Goal: Task Accomplishment & Management: Manage account settings

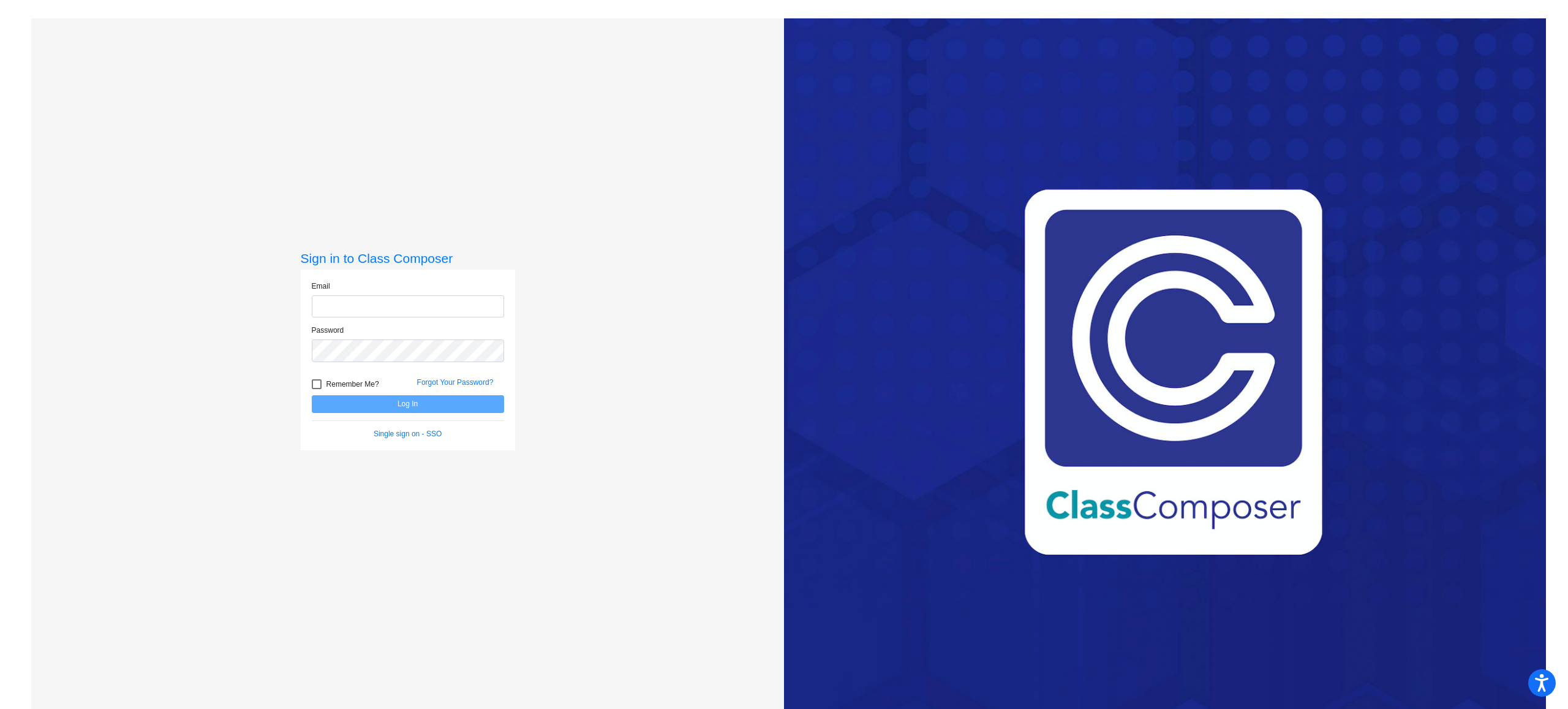
type input "[PERSON_NAME][EMAIL_ADDRESS][PERSON_NAME][DOMAIN_NAME]"
click at [413, 403] on button "Log In" at bounding box center [408, 404] width 193 height 18
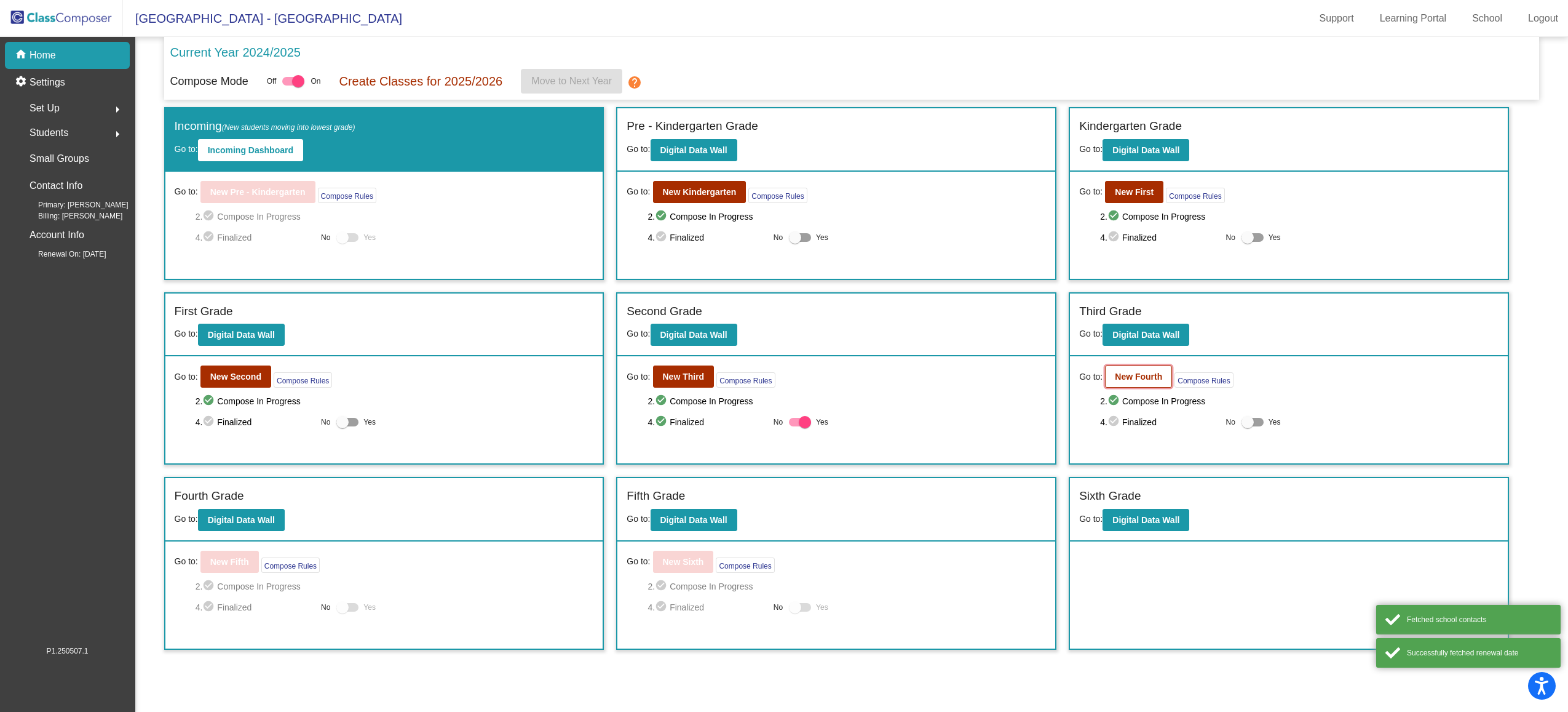
click at [1148, 378] on b "New Fourth" at bounding box center [1138, 376] width 47 height 10
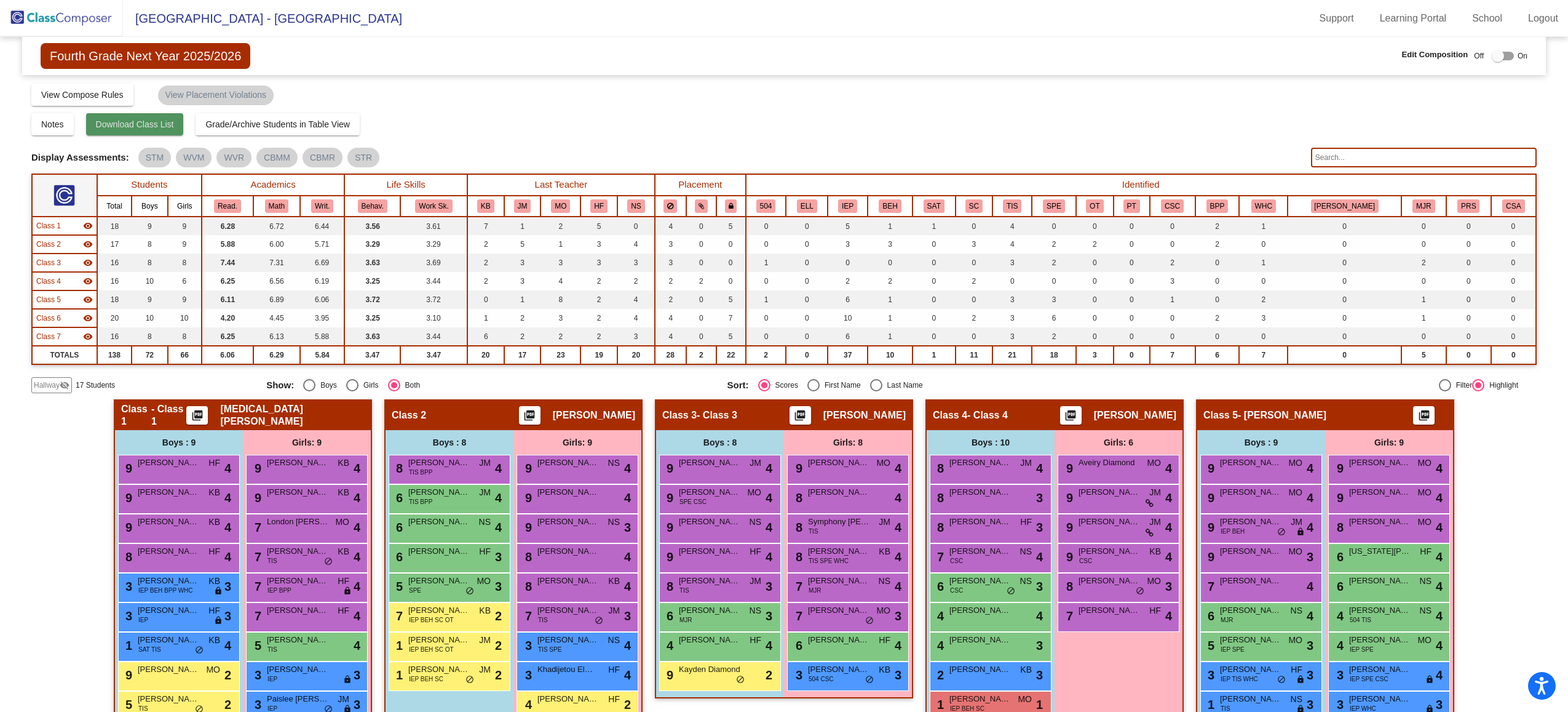
click at [139, 133] on button "Download Class List" at bounding box center [135, 124] width 98 height 22
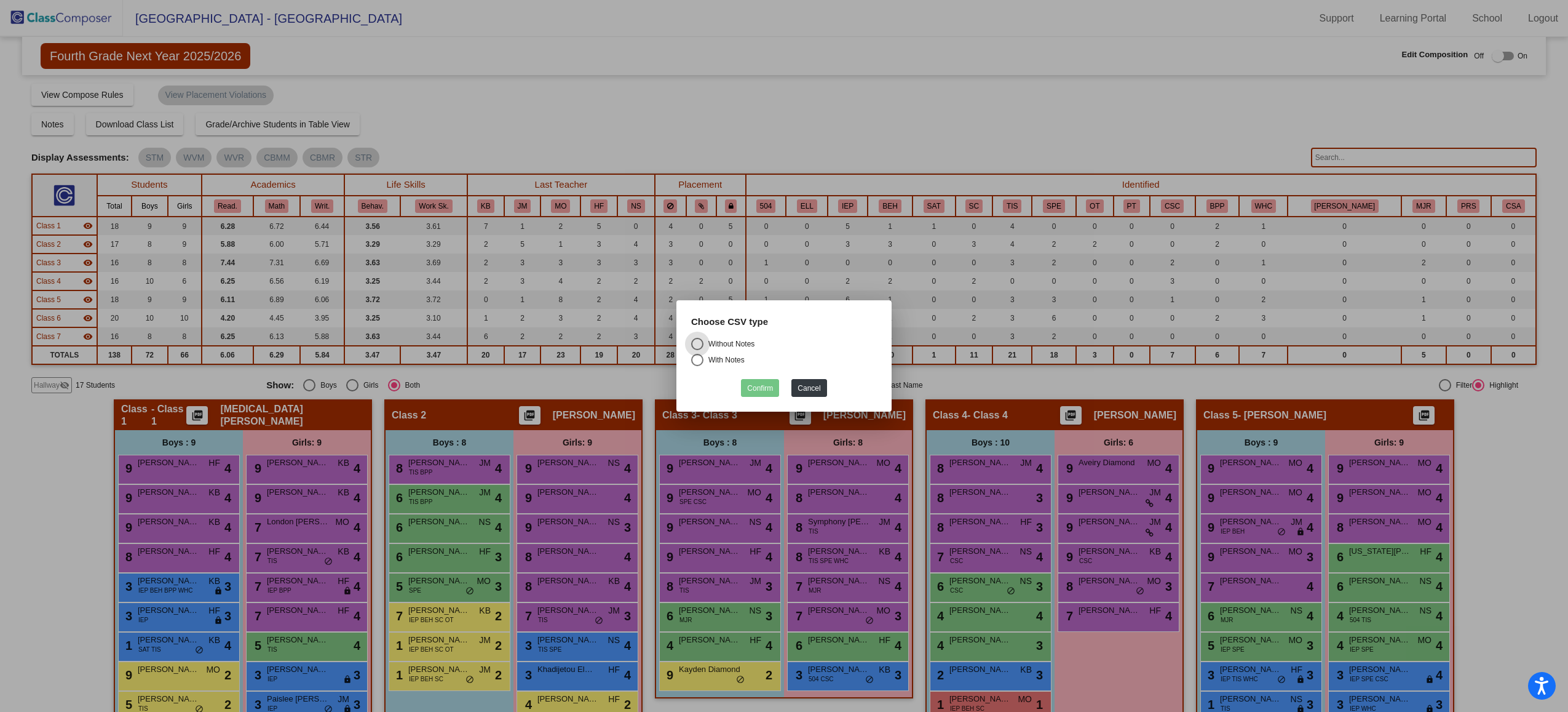
click at [747, 346] on div "Without Notes" at bounding box center [729, 343] width 51 height 11
click at [697, 350] on input "Without Notes" at bounding box center [696, 350] width 1 height 1
radio input "true"
click at [755, 387] on button "Confirm" at bounding box center [760, 387] width 38 height 18
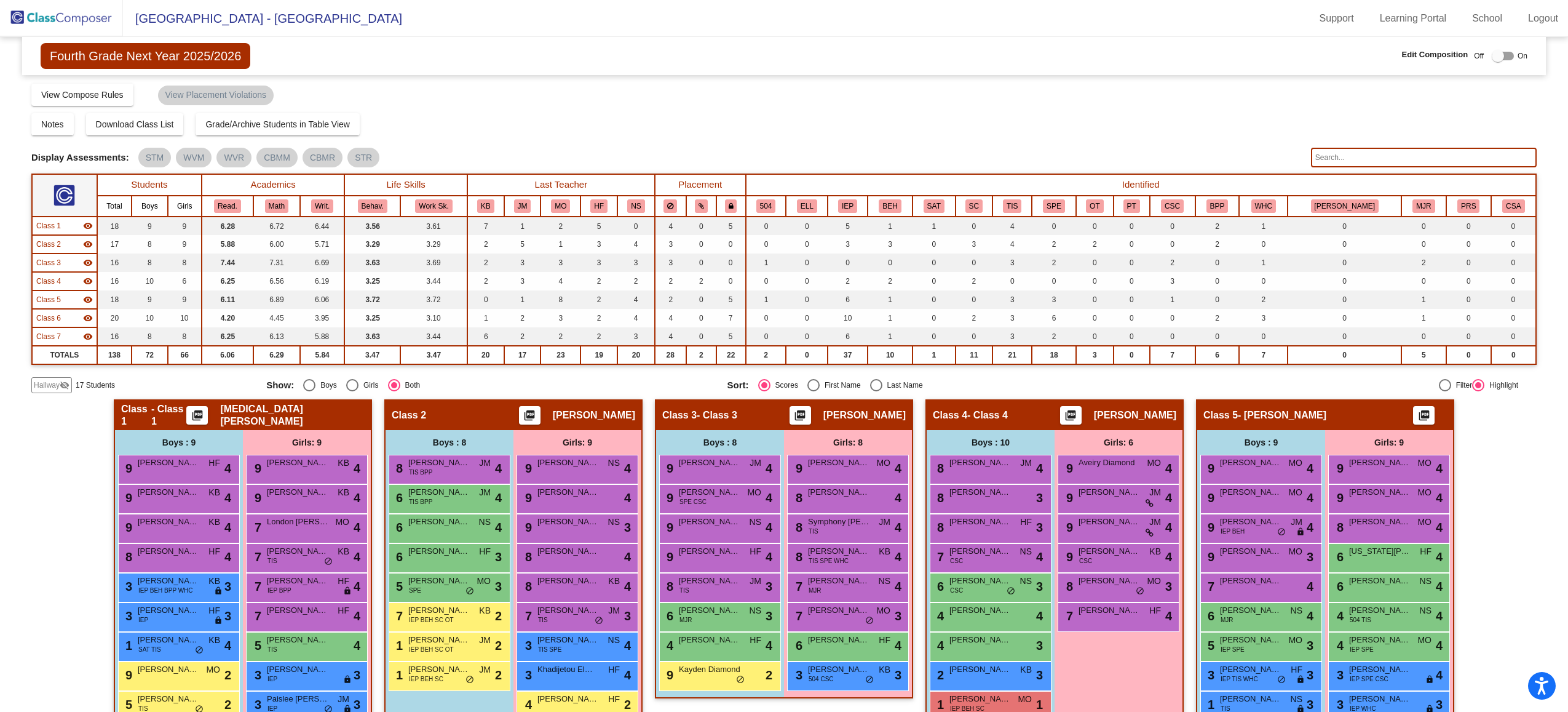
click at [44, 21] on img at bounding box center [61, 18] width 123 height 36
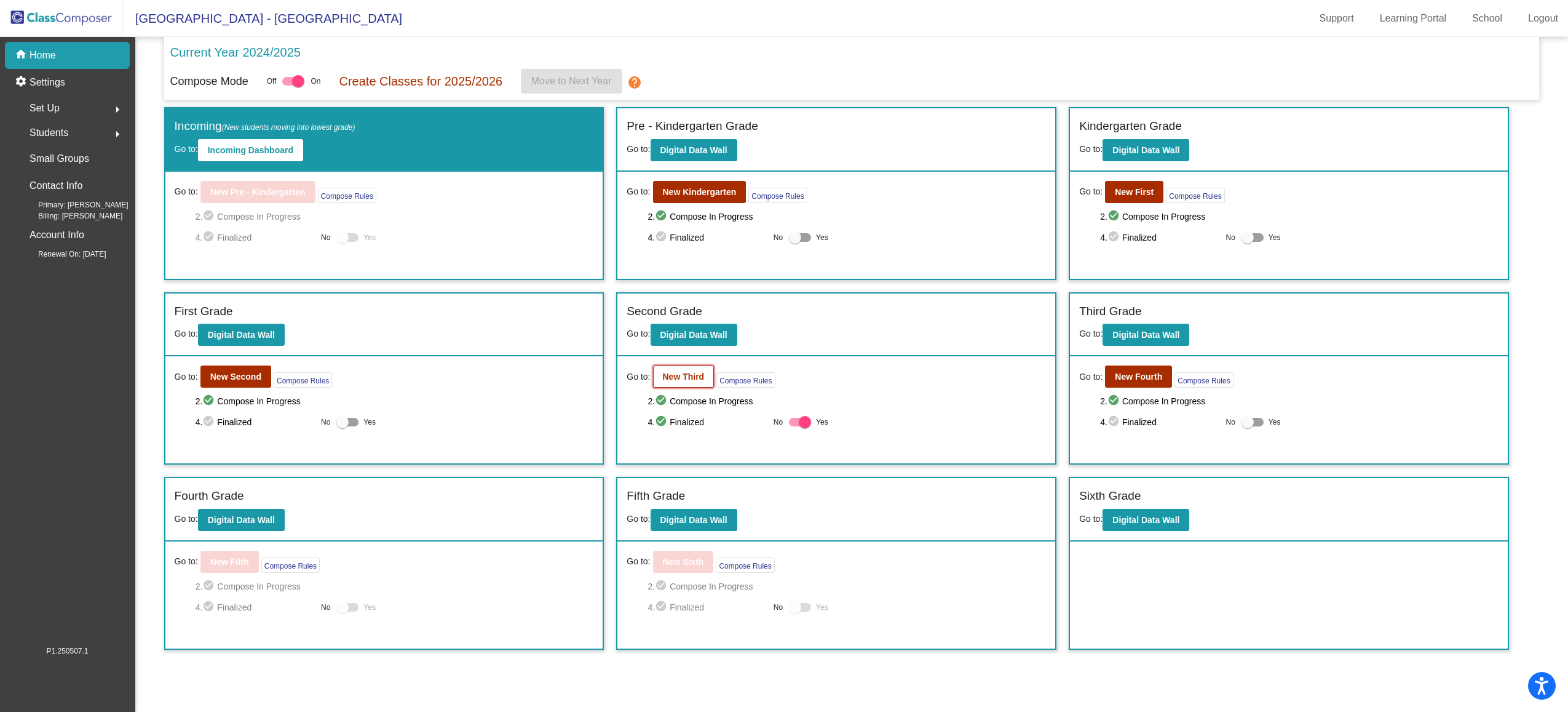
click at [669, 381] on b "New Third" at bounding box center [684, 376] width 42 height 10
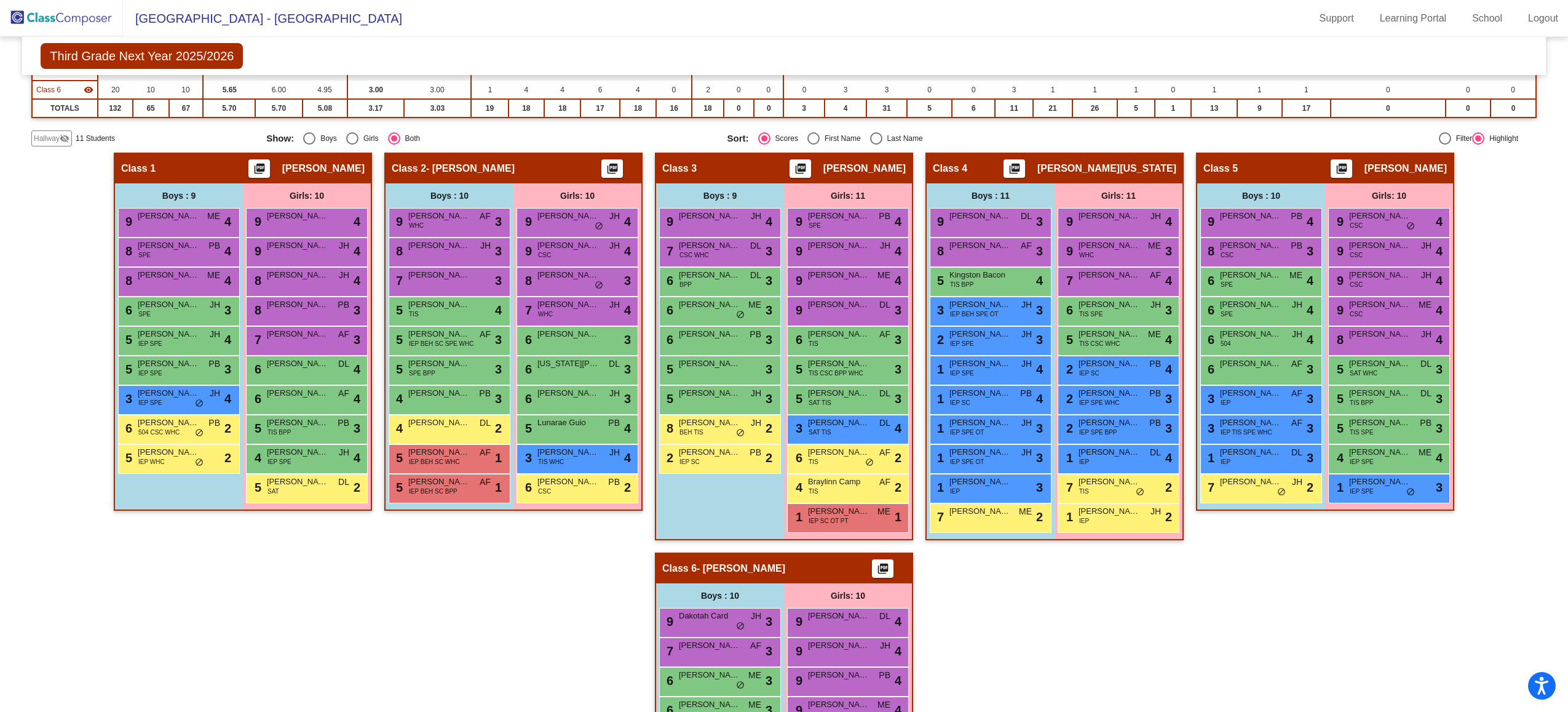
scroll to position [181, 0]
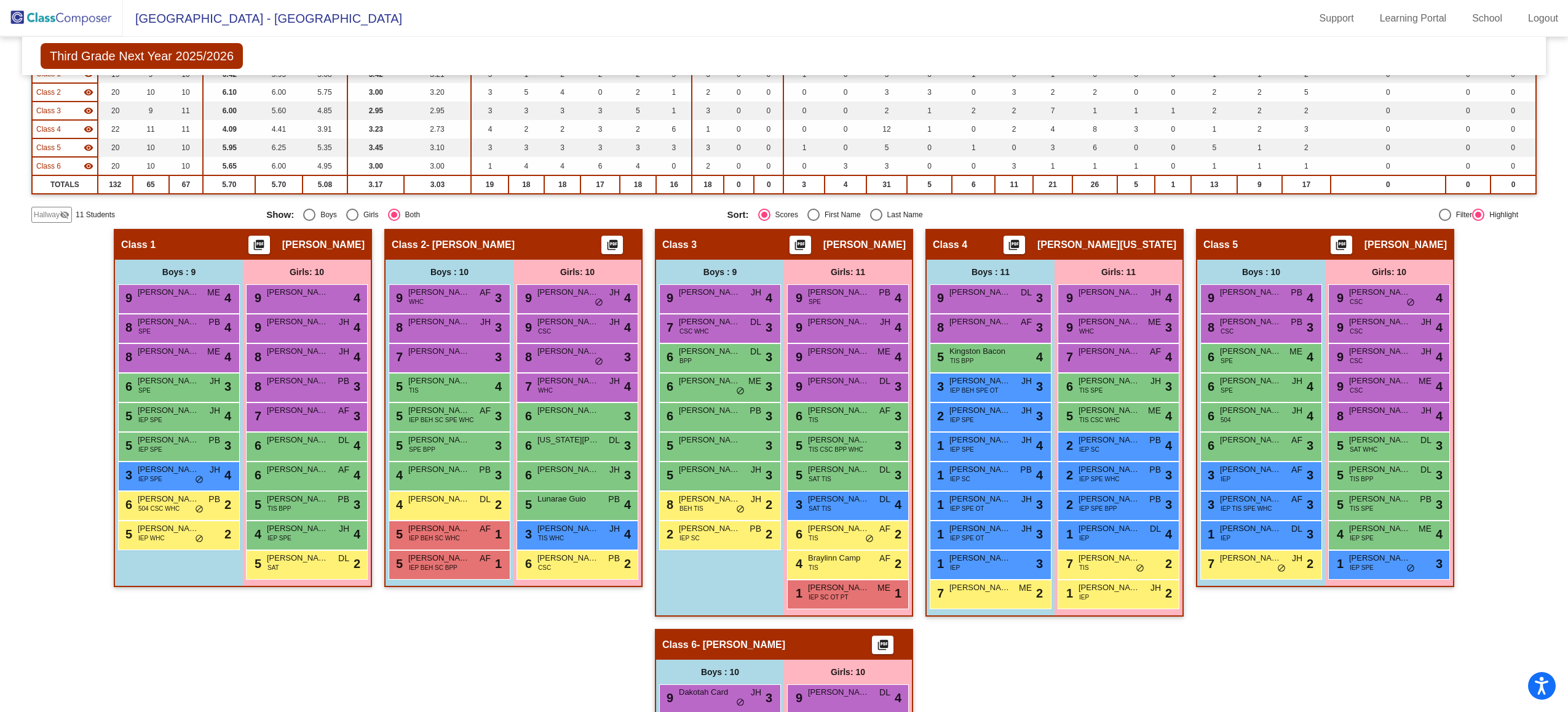
click at [60, 215] on mat-icon "visibility_off" at bounding box center [65, 215] width 10 height 10
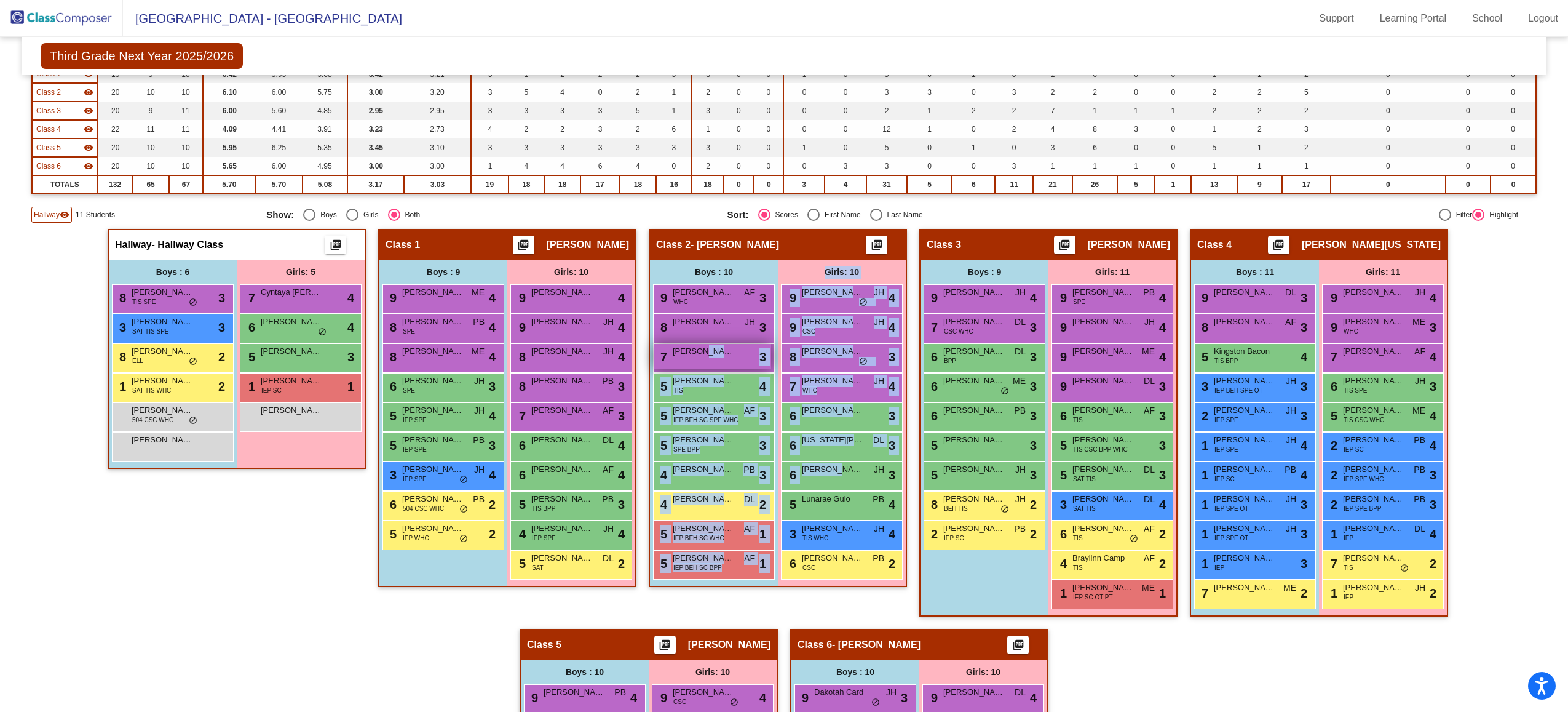
drag, startPoint x: 834, startPoint y: 473, endPoint x: 702, endPoint y: 351, distance: 179.7
click at [365, 351] on div "Boys : 10 9 [PERSON_NAME] WHC AF lock do_not_disturb_alt 3 8 [PERSON_NAME] JH l…" at bounding box center [237, 363] width 256 height 208
click at [94, 16] on img at bounding box center [61, 18] width 123 height 36
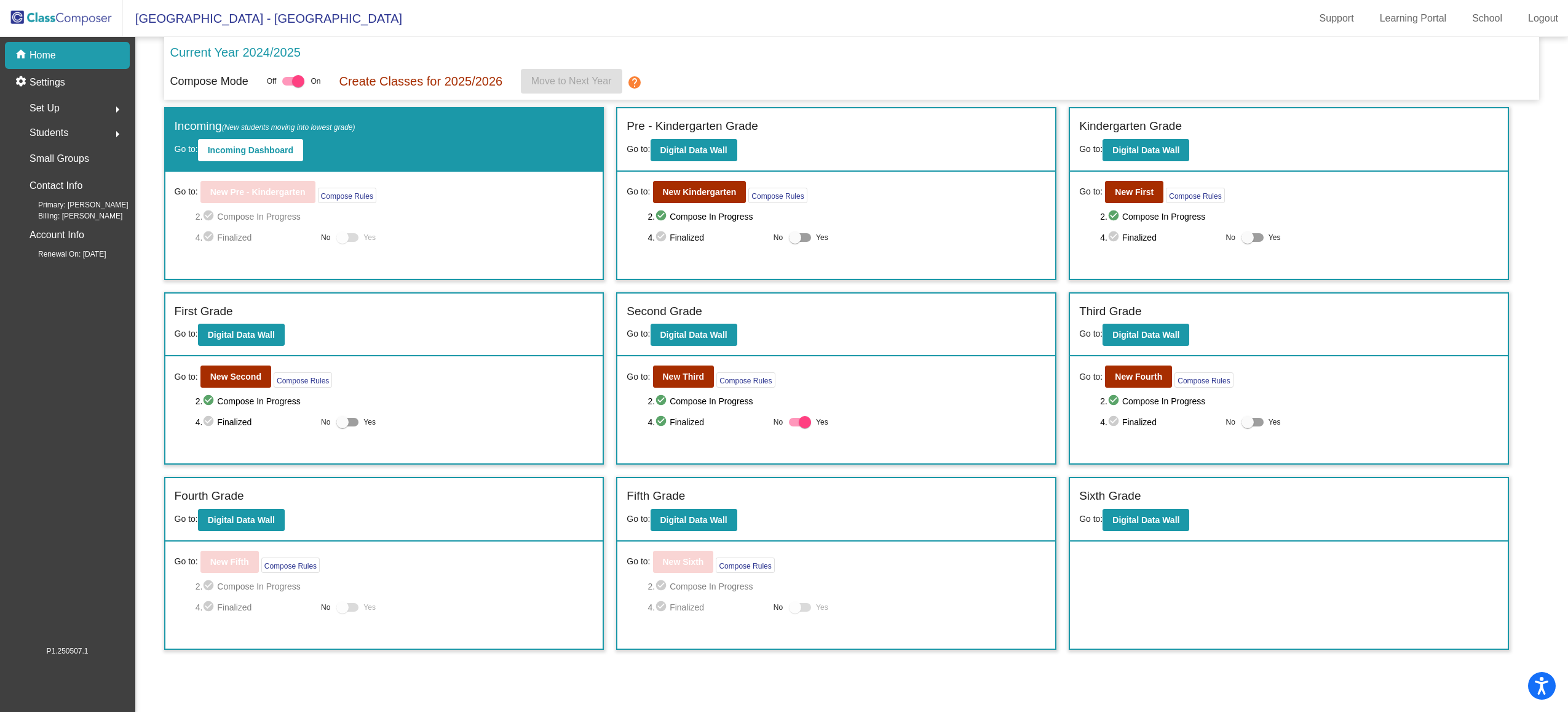
click at [794, 421] on div at bounding box center [800, 422] width 22 height 9
click at [794, 426] on input "Yes" at bounding box center [794, 426] width 1 height 1
checkbox input "false"
click at [678, 378] on b "New Third" at bounding box center [684, 376] width 42 height 10
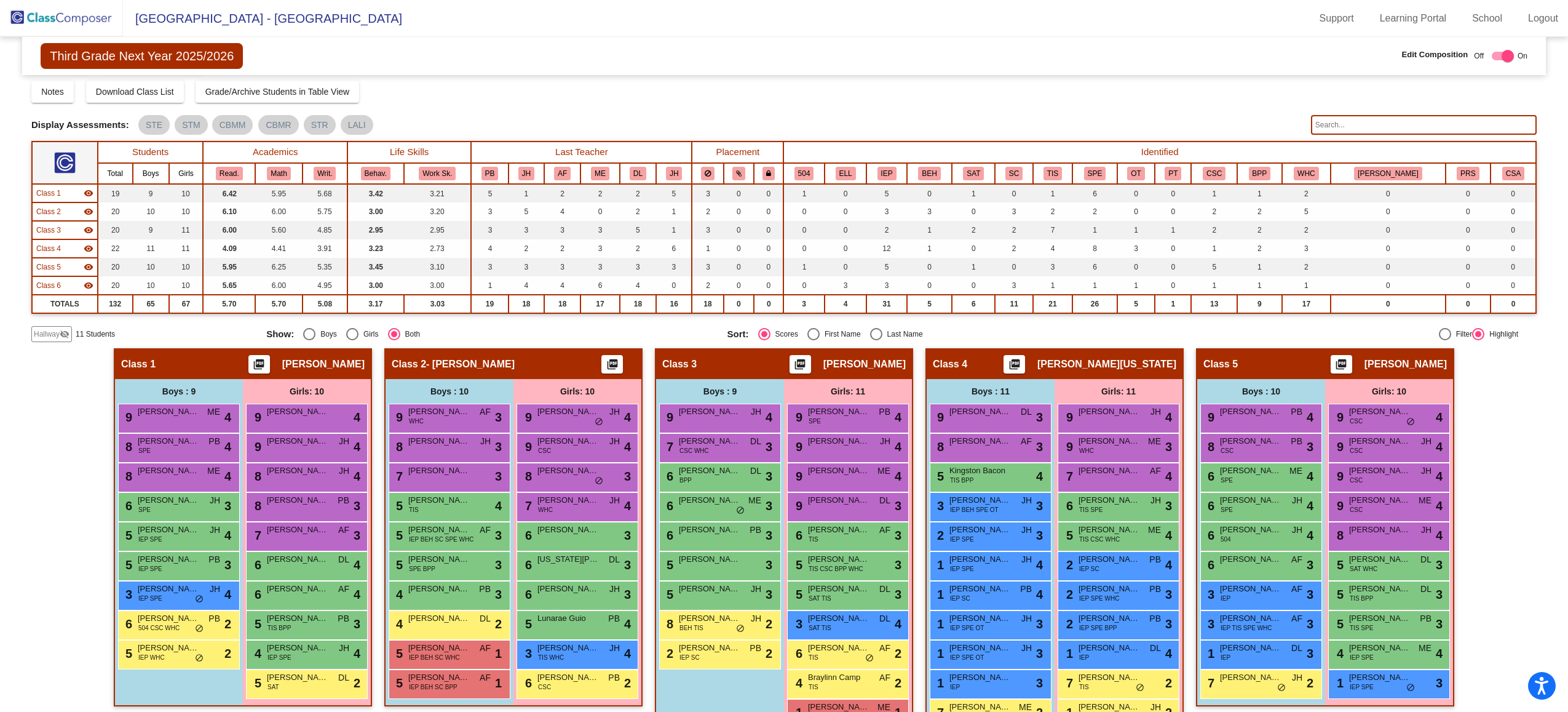
scroll to position [73, 0]
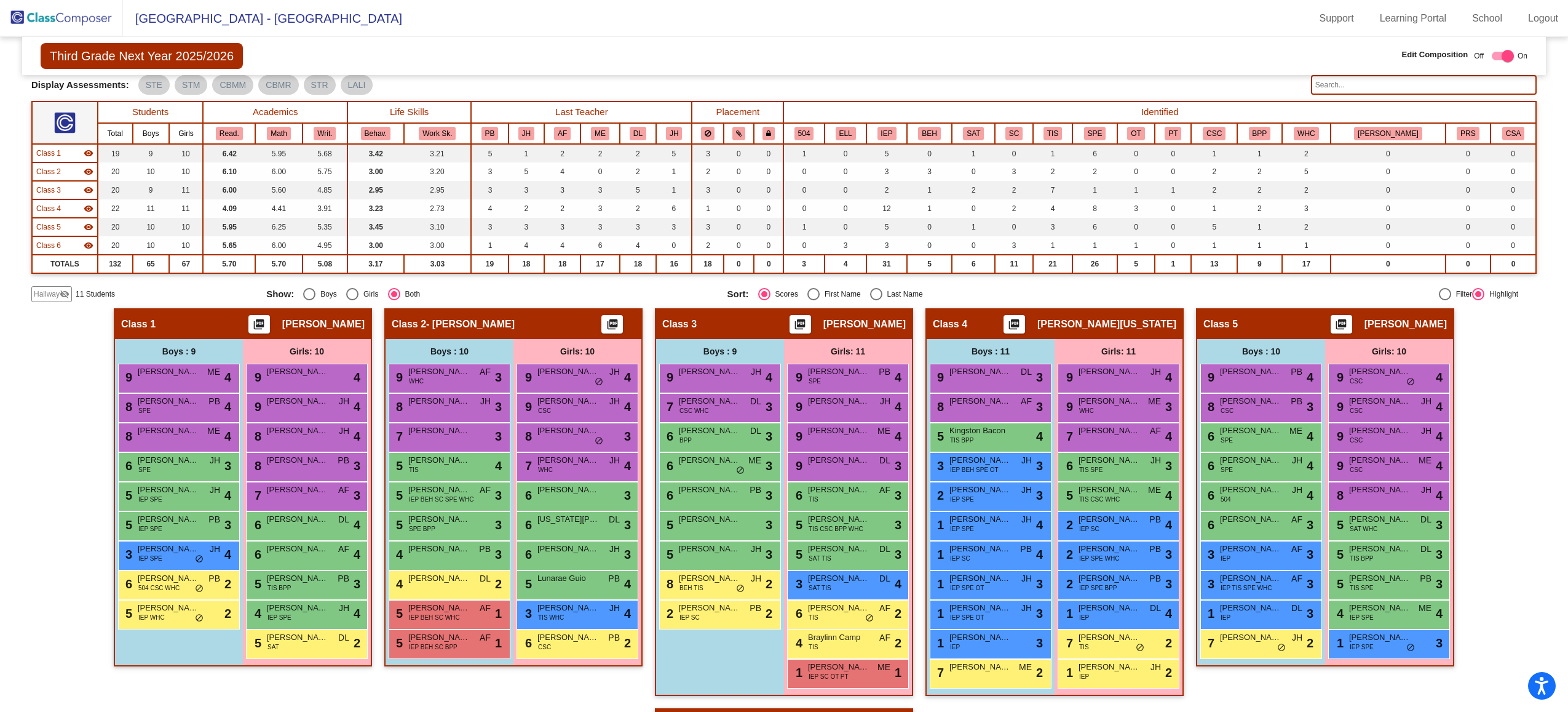
click at [69, 302] on div "Third Grade Next Year 2025/2026 Edit Composition Off On Incoming Digital Data W…" at bounding box center [784, 521] width 1505 height 1114
click at [60, 291] on mat-icon "visibility_off" at bounding box center [65, 294] width 10 height 10
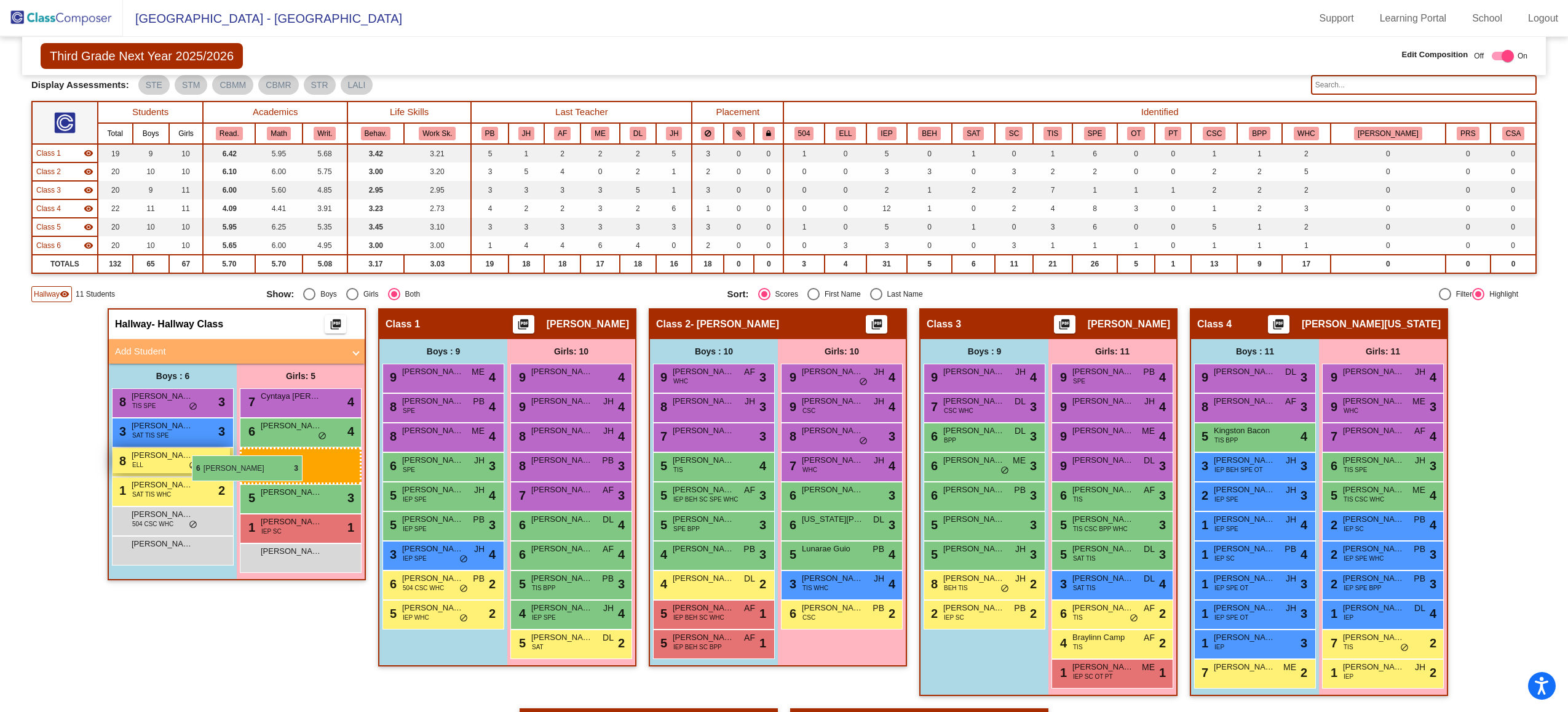
drag, startPoint x: 821, startPoint y: 550, endPoint x: 192, endPoint y: 455, distance: 636.1
drag, startPoint x: 828, startPoint y: 561, endPoint x: 296, endPoint y: 447, distance: 544.1
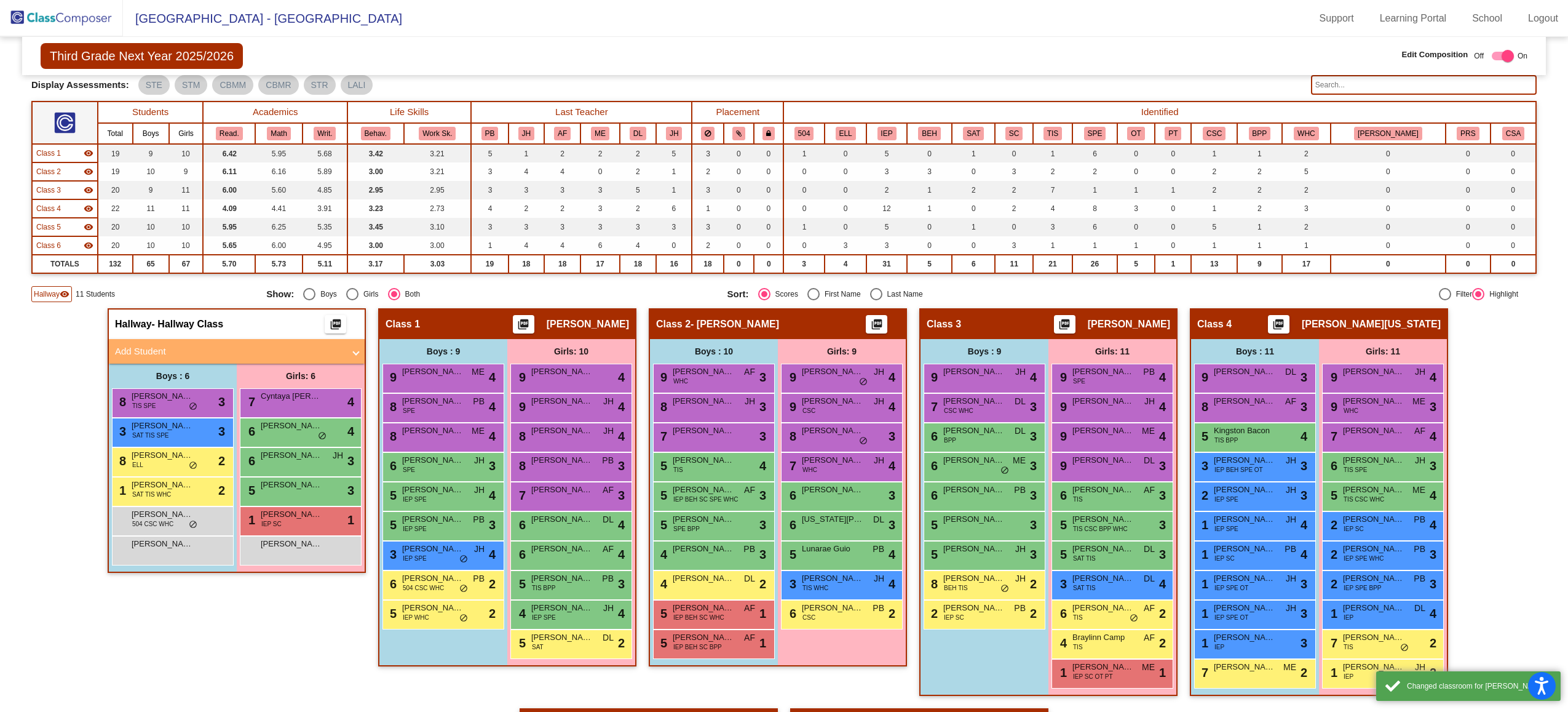
click at [60, 299] on mat-icon "visibility" at bounding box center [65, 294] width 10 height 10
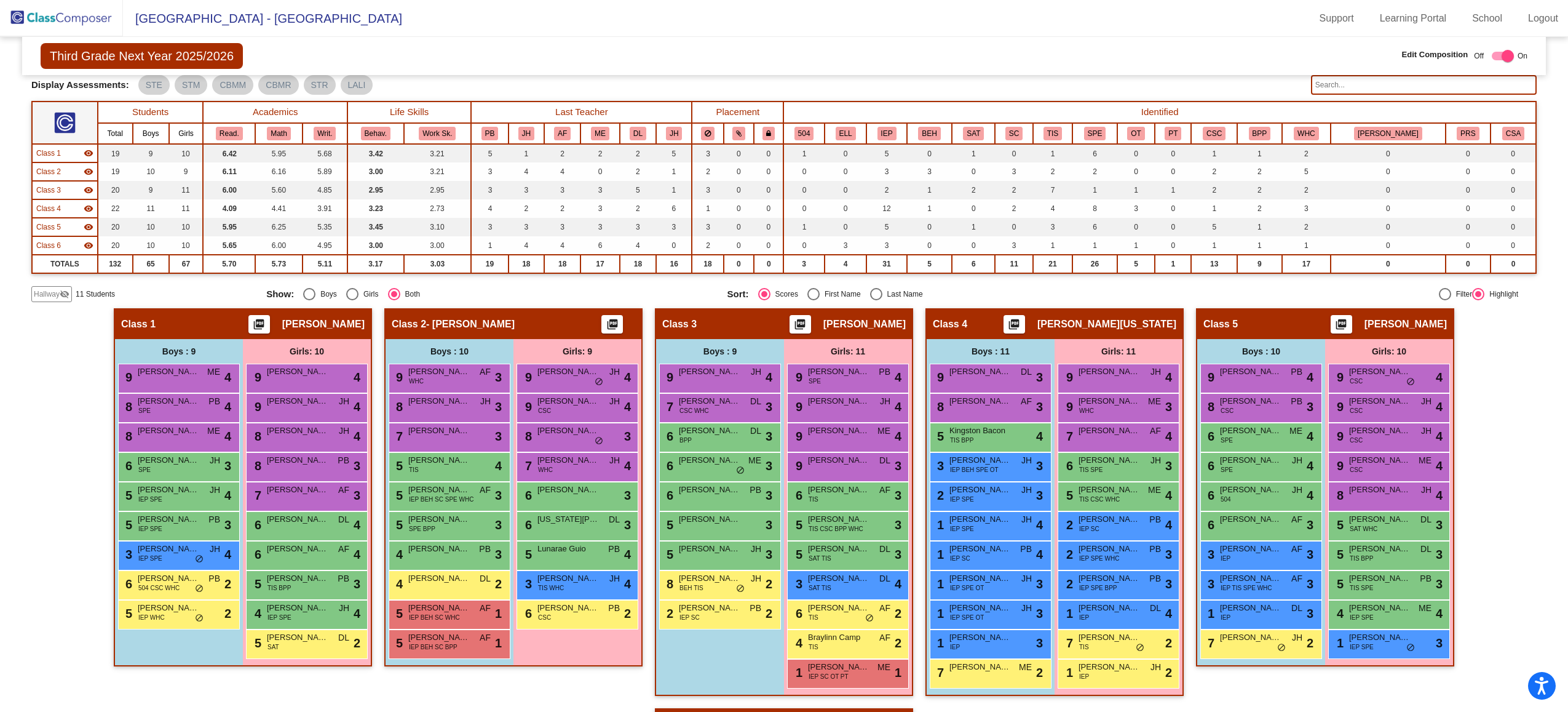
scroll to position [0, 0]
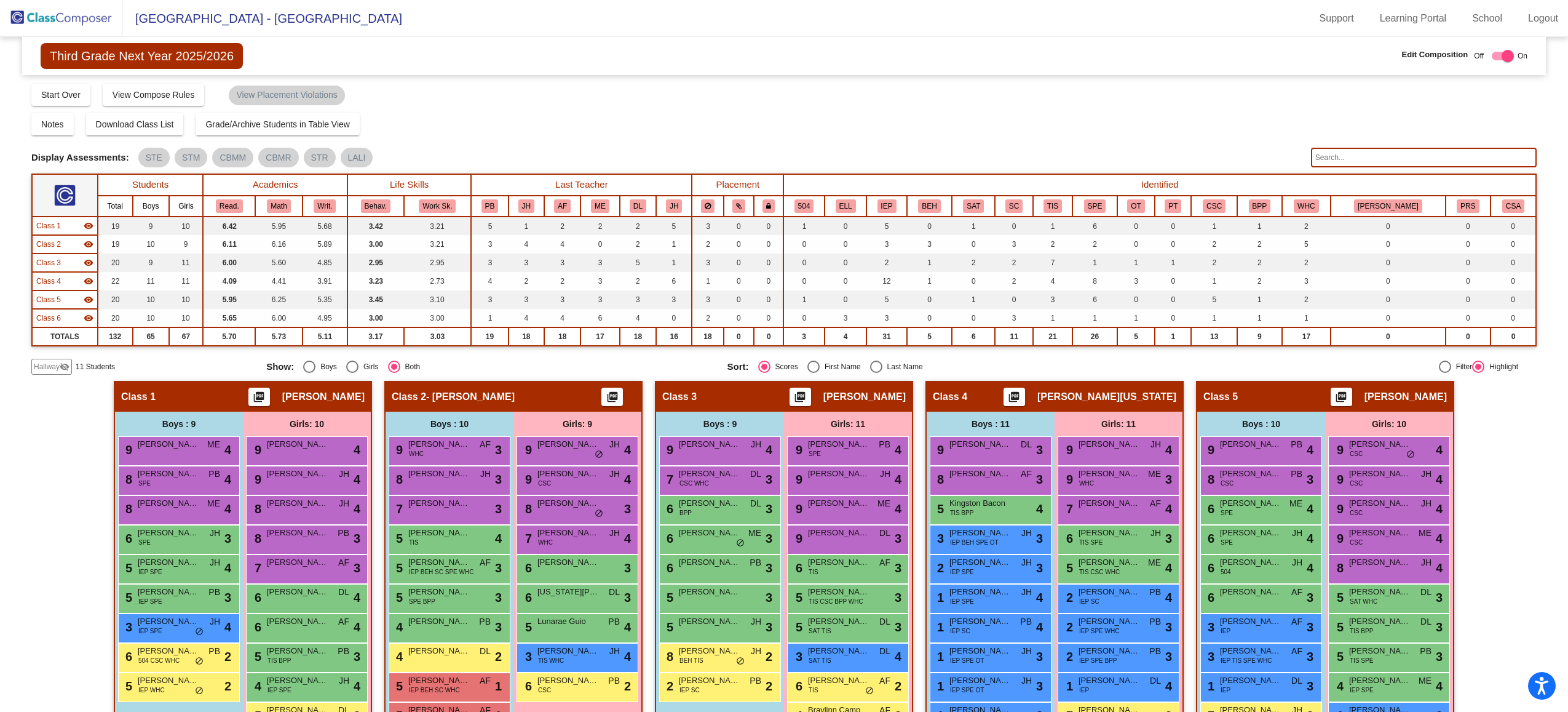
drag, startPoint x: 118, startPoint y: 123, endPoint x: 0, endPoint y: 120, distance: 118.0
click at [1, 121] on mat-sidenav-content "Third Grade Next Year 2025/2026 Edit Composition Off On Incoming Digital Data W…" at bounding box center [784, 374] width 1568 height 675
click at [63, 377] on div "Third Grade Next Year 2025/2026 Edit Composition Off On Incoming Digital Data W…" at bounding box center [784, 593] width 1505 height 1114
click at [61, 363] on mat-icon "visibility_off" at bounding box center [65, 367] width 10 height 10
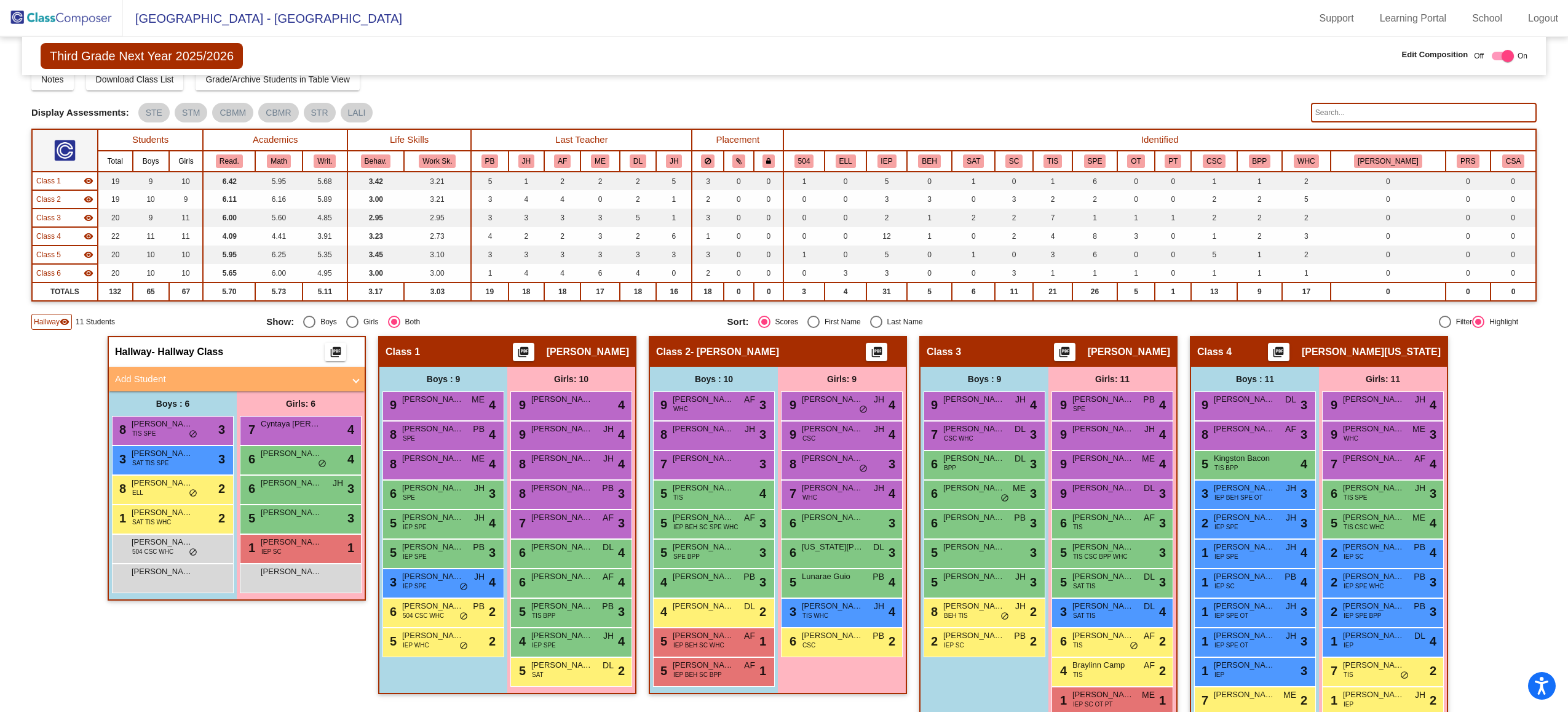
scroll to position [47, 0]
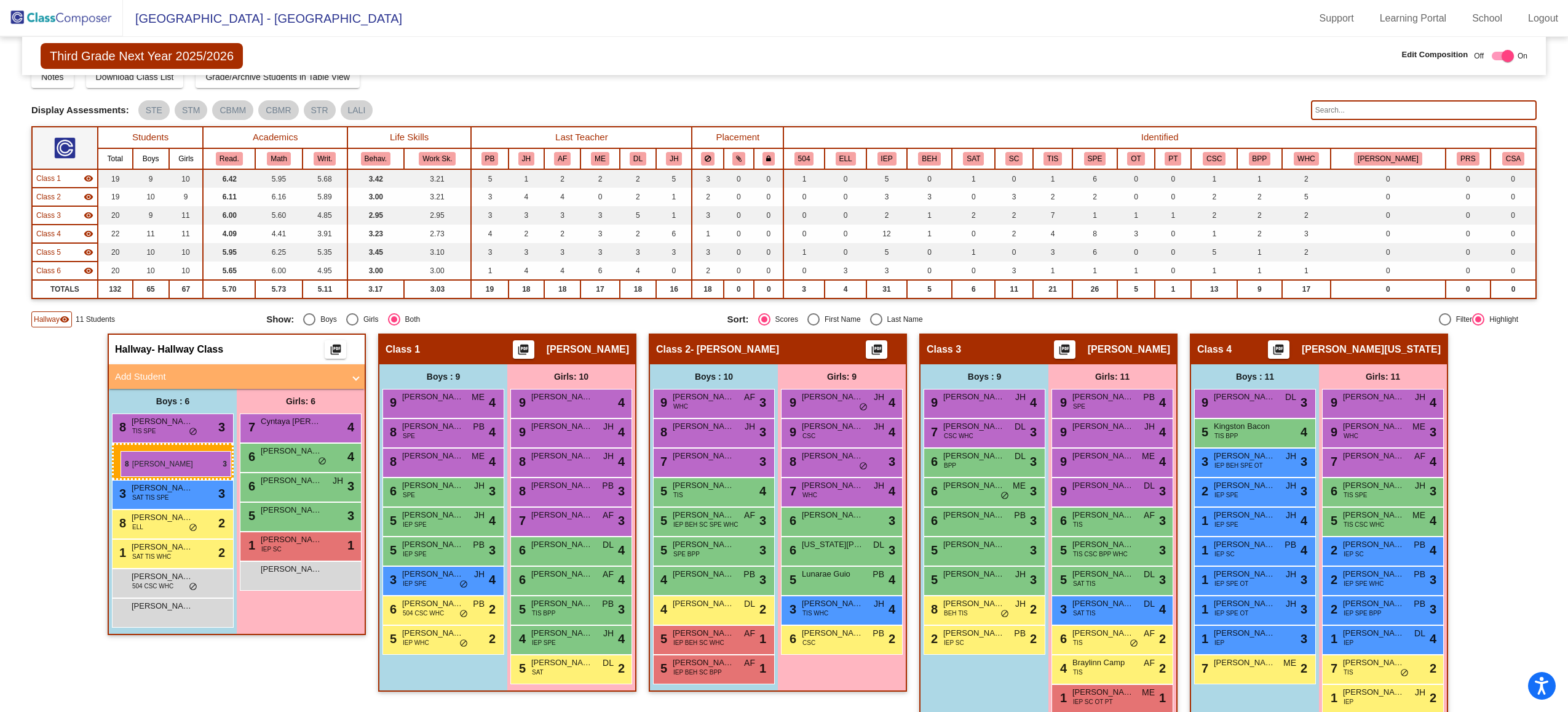
drag, startPoint x: 1222, startPoint y: 436, endPoint x: 121, endPoint y: 451, distance: 1101.1
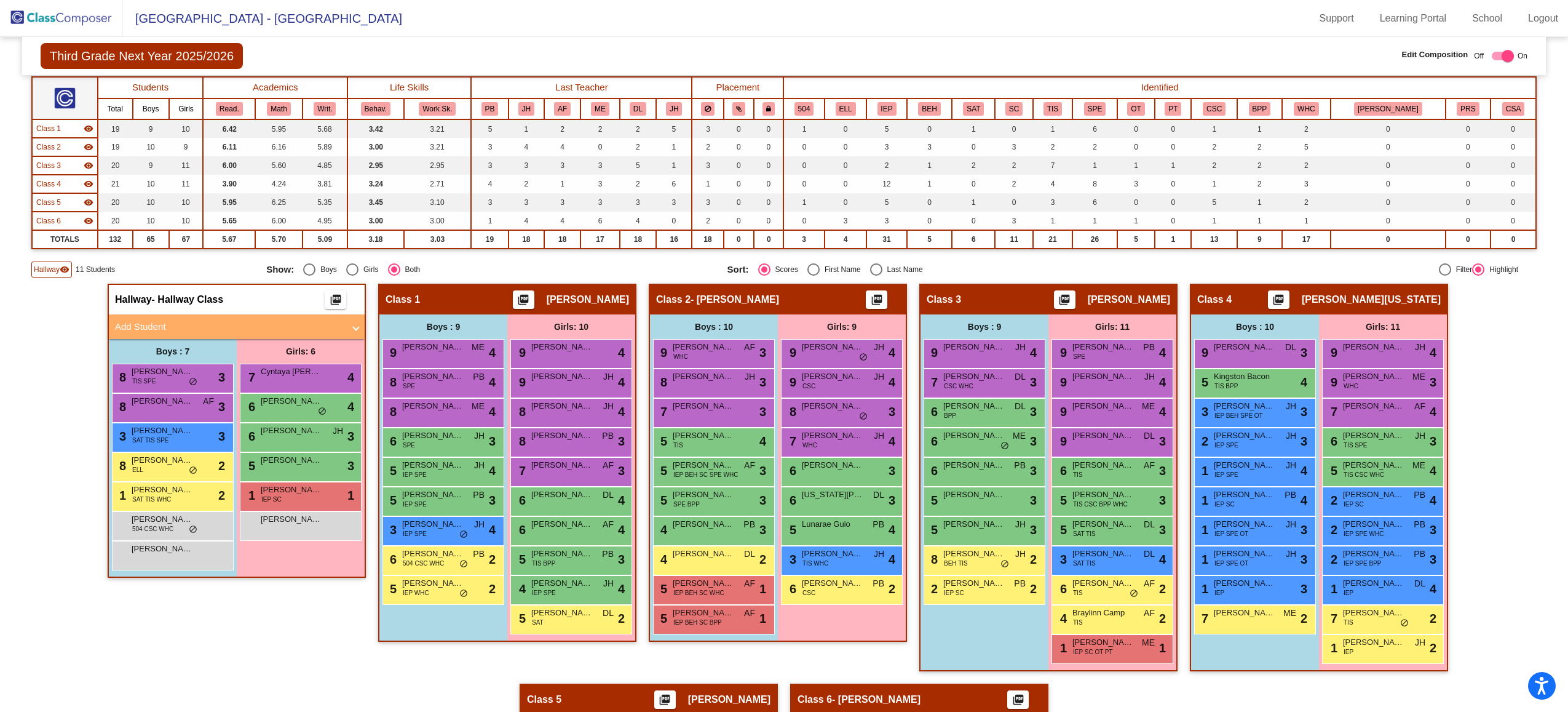
scroll to position [99, 0]
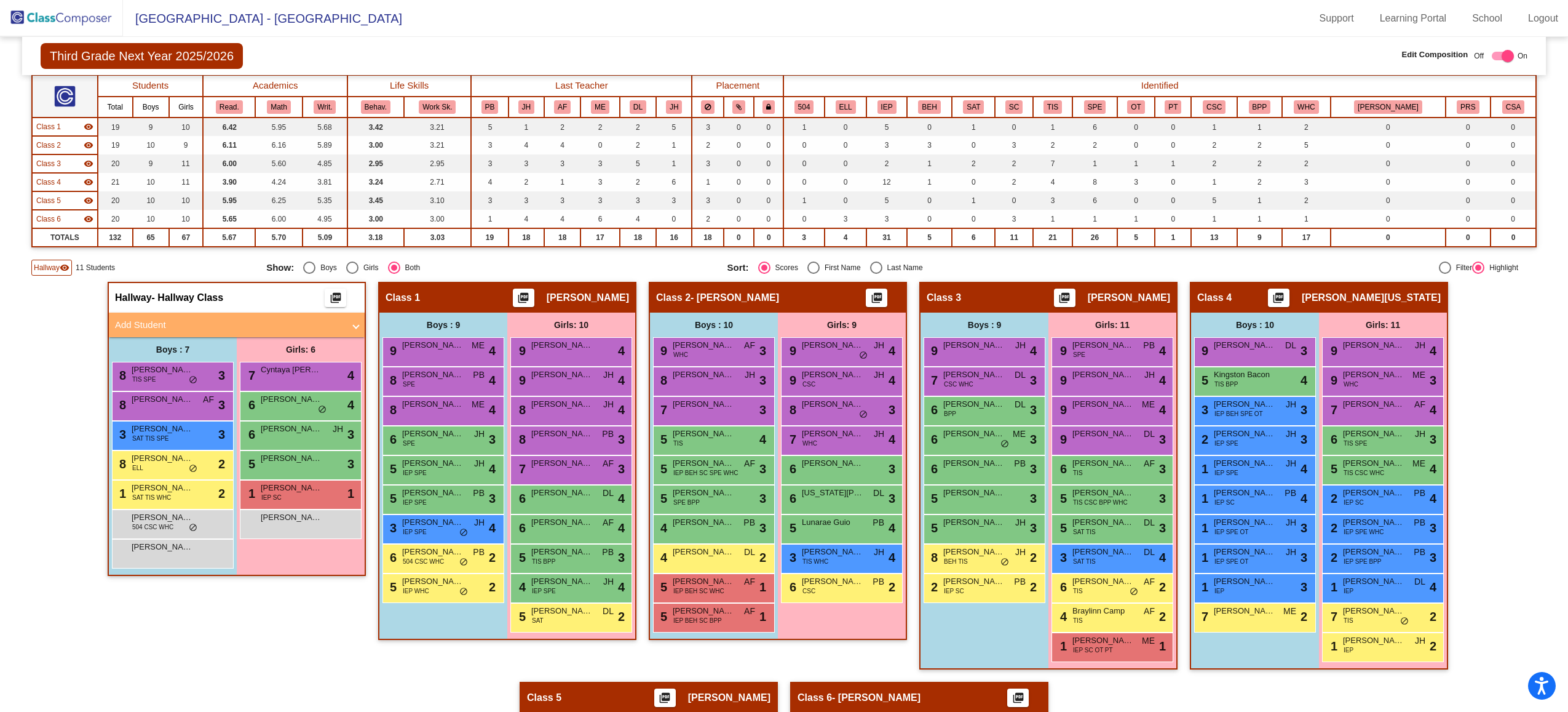
click at [61, 161] on div "Class 3 visibility" at bounding box center [65, 163] width 57 height 11
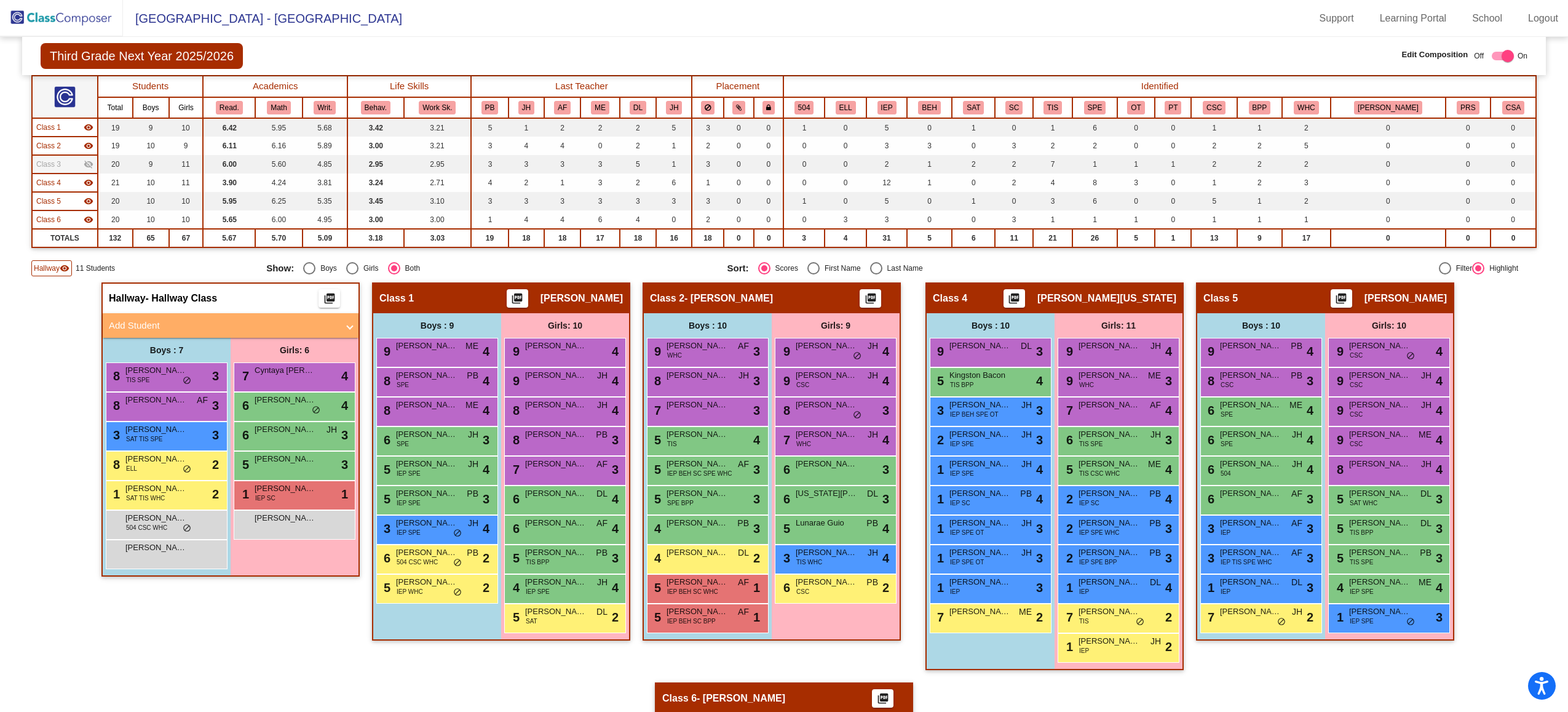
click at [61, 161] on div "Class 3 visibility_off" at bounding box center [65, 164] width 57 height 11
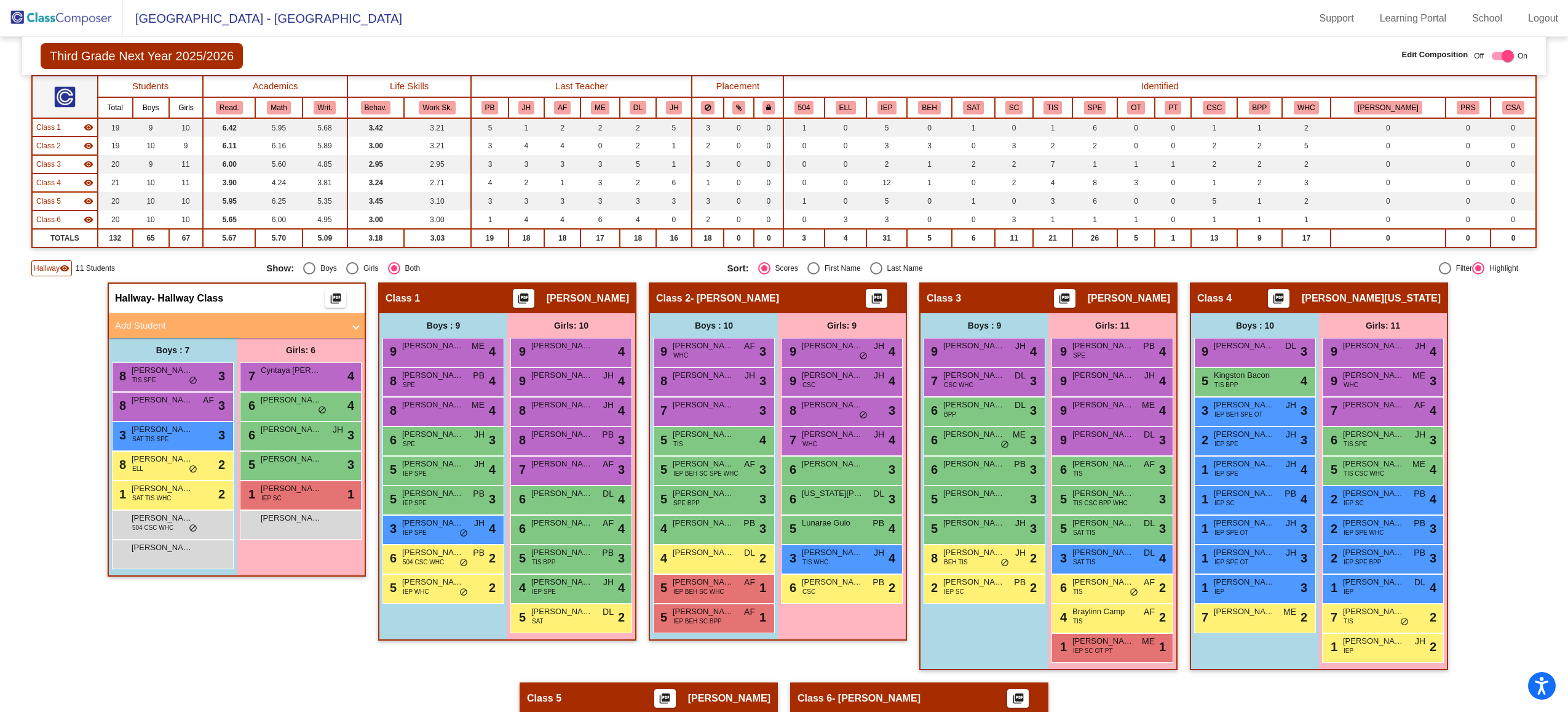
click at [63, 187] on div "Class 4 visibility" at bounding box center [65, 183] width 57 height 11
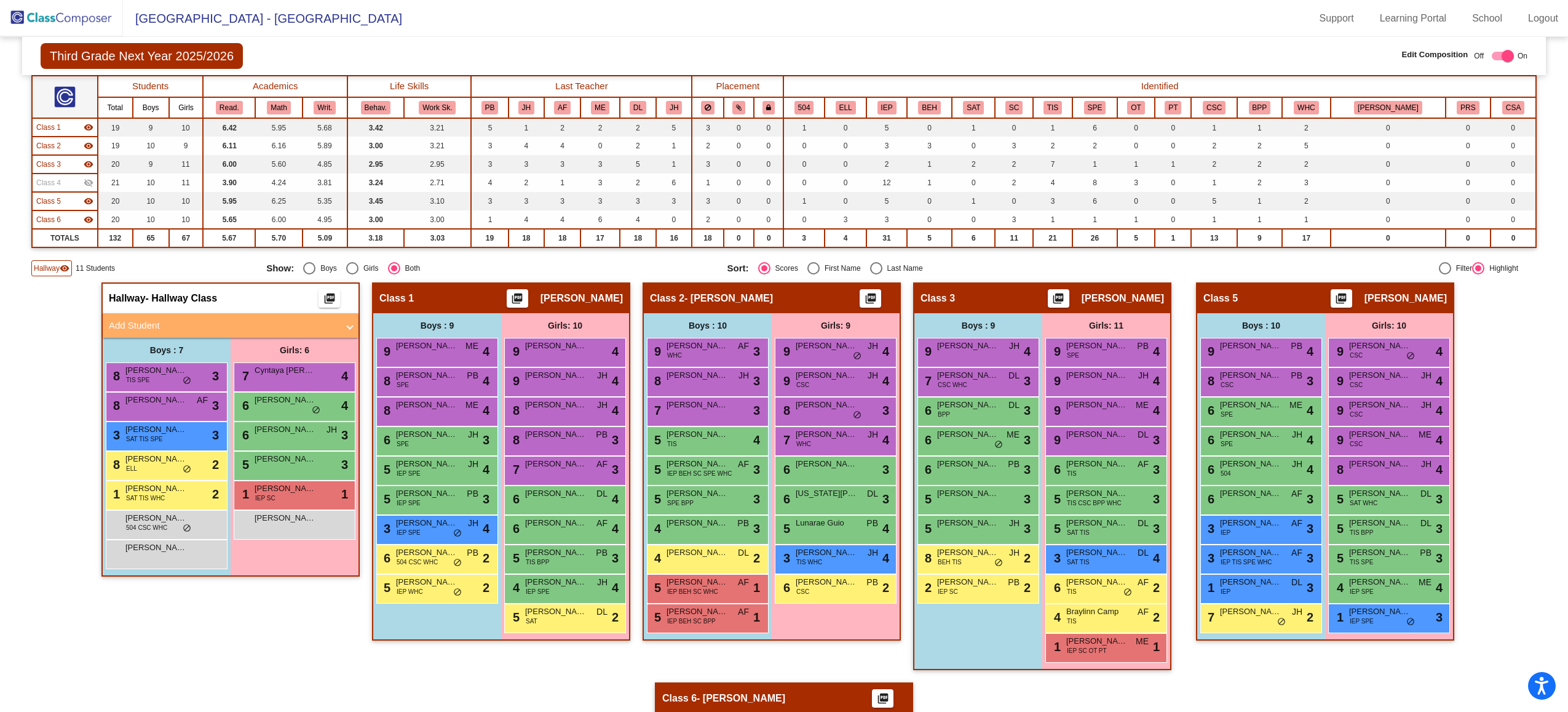
click at [63, 187] on div "Class 4 visibility_off" at bounding box center [65, 183] width 57 height 11
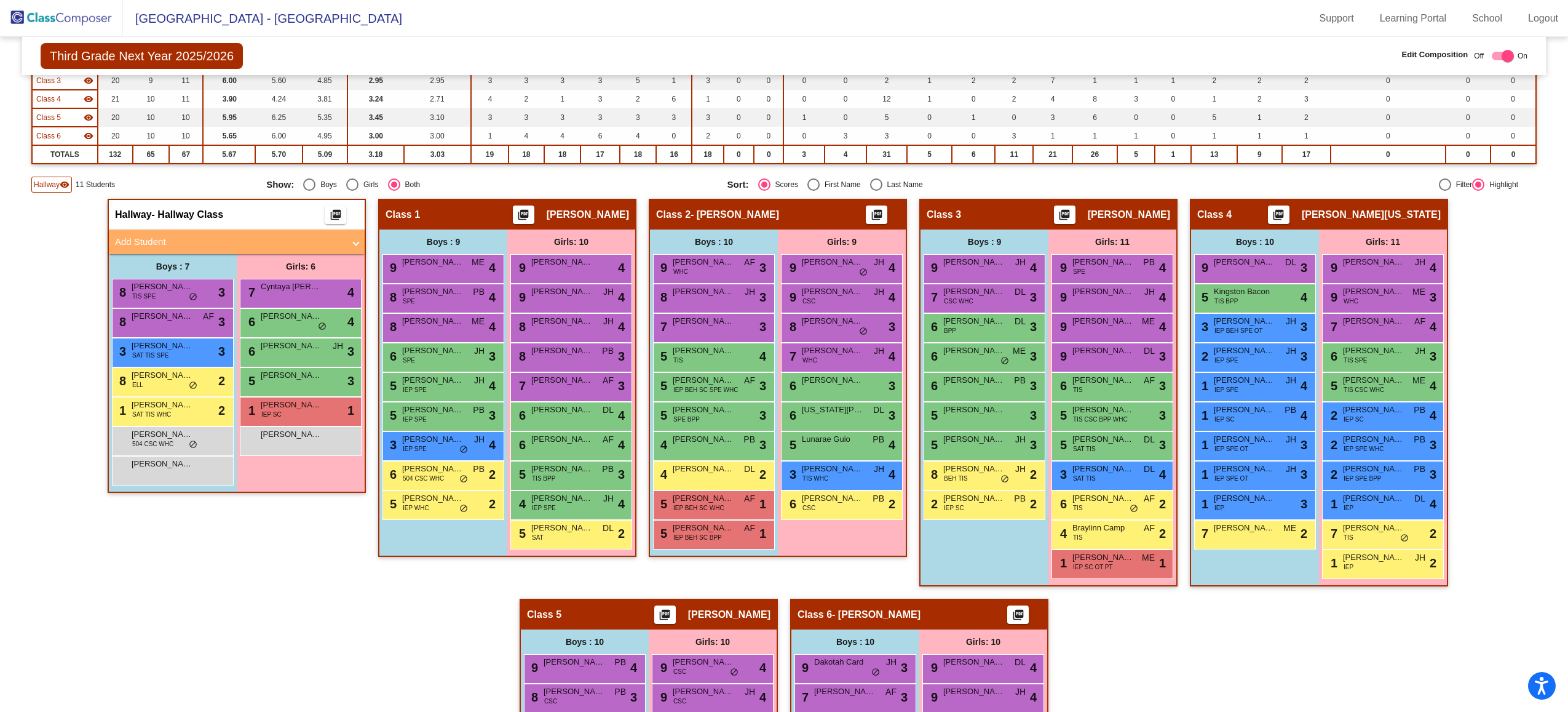
scroll to position [31, 0]
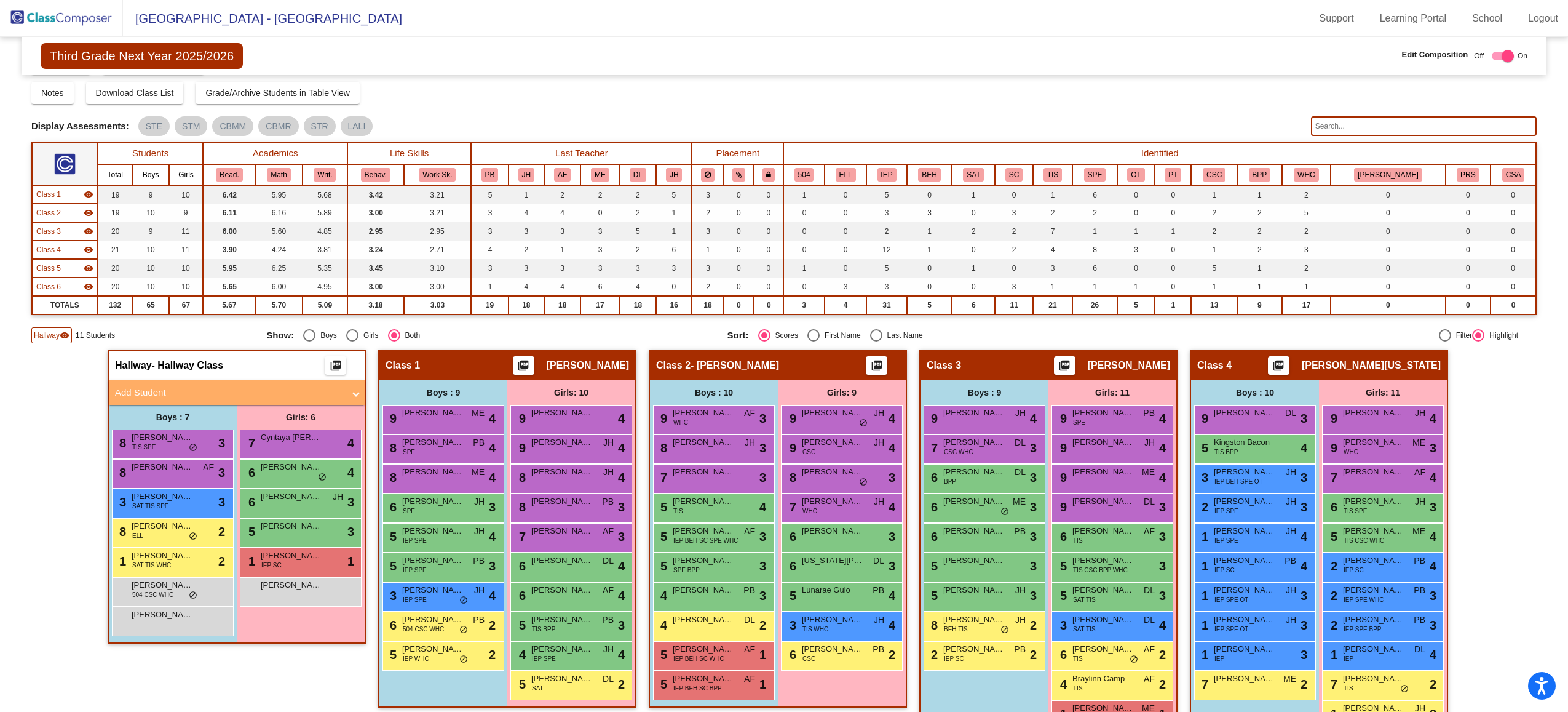
click at [62, 335] on mat-icon "visibility" at bounding box center [65, 335] width 10 height 10
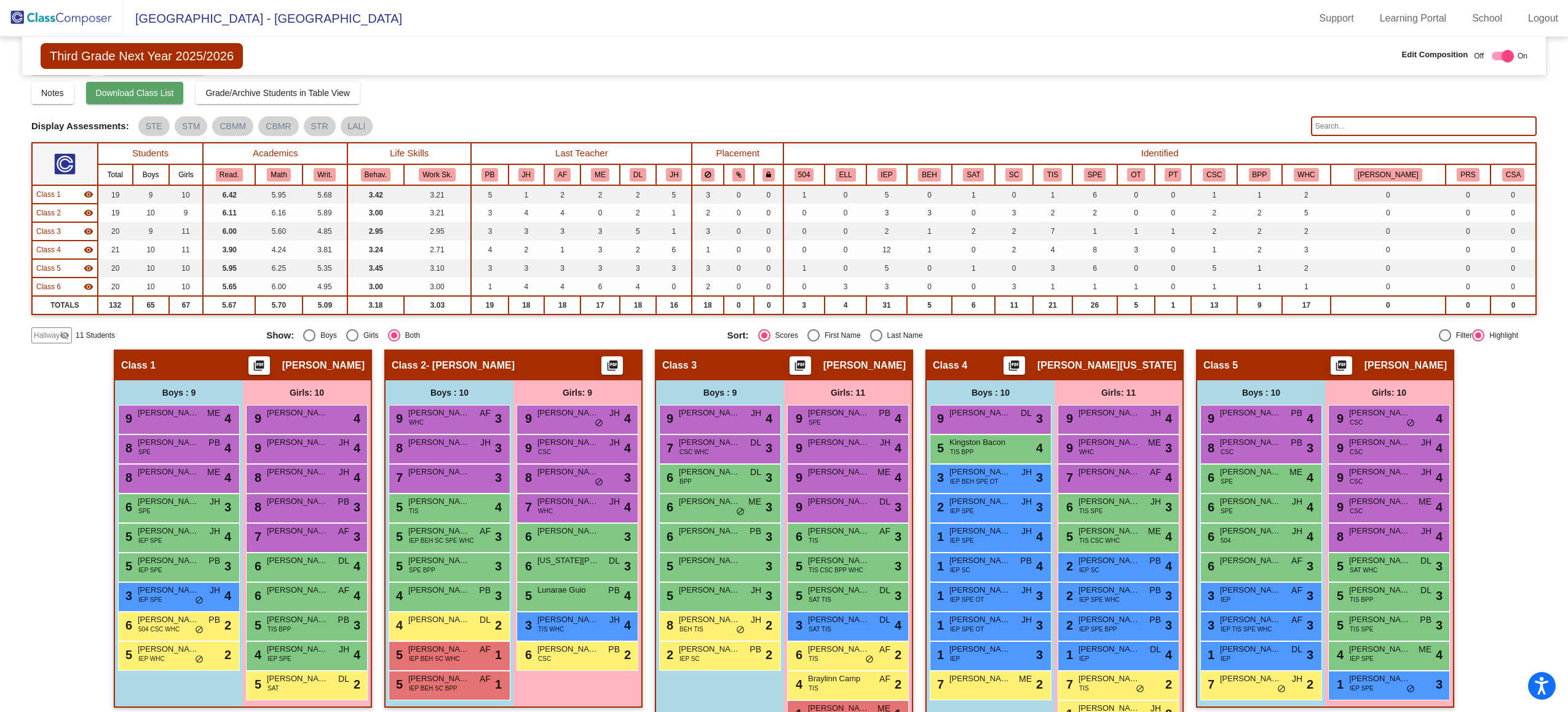
click at [121, 90] on span "Download Class List" at bounding box center [135, 93] width 78 height 10
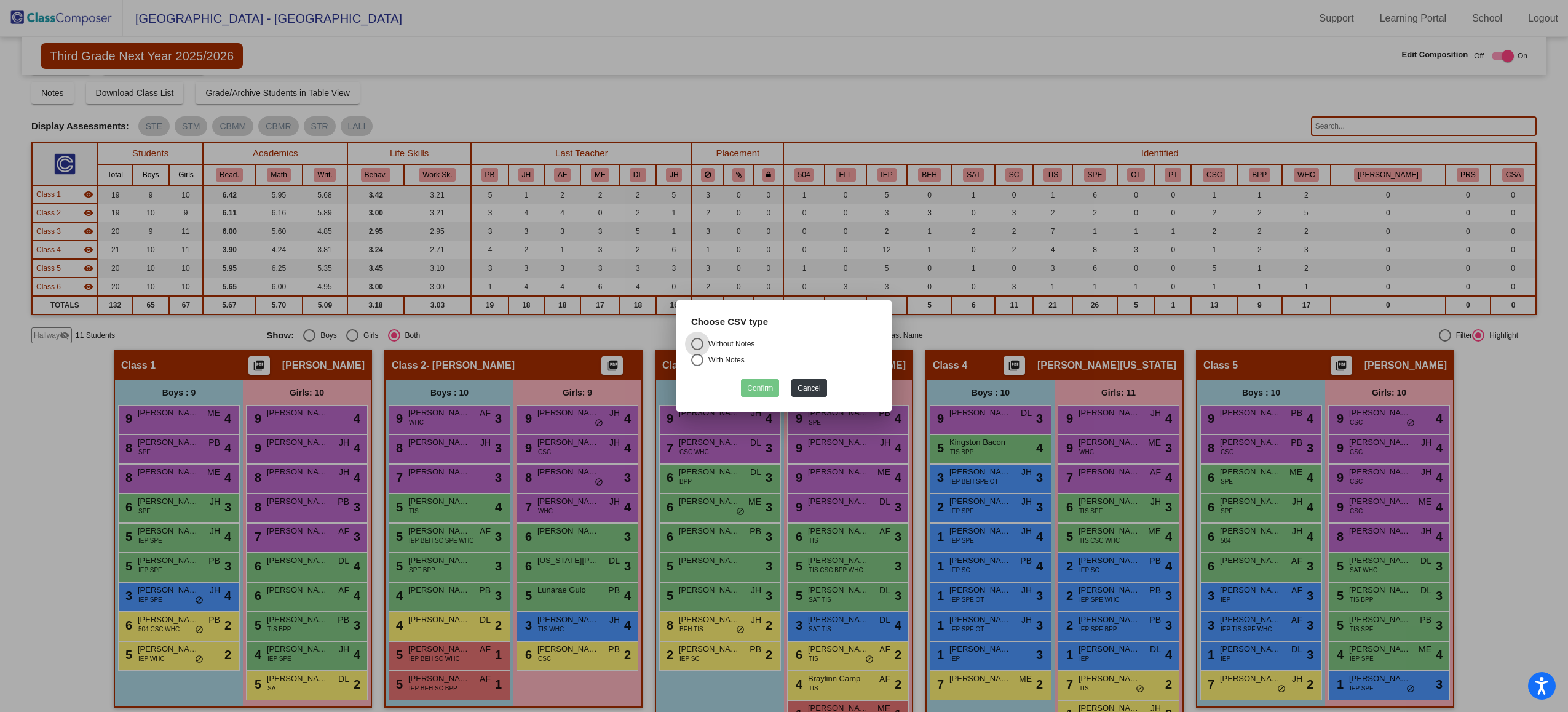
drag, startPoint x: 739, startPoint y: 342, endPoint x: 744, endPoint y: 353, distance: 12.1
click at [739, 342] on div "Without Notes" at bounding box center [729, 343] width 51 height 11
click at [697, 350] on input "Without Notes" at bounding box center [696, 350] width 1 height 1
radio input "true"
click at [762, 394] on button "Confirm" at bounding box center [760, 387] width 38 height 18
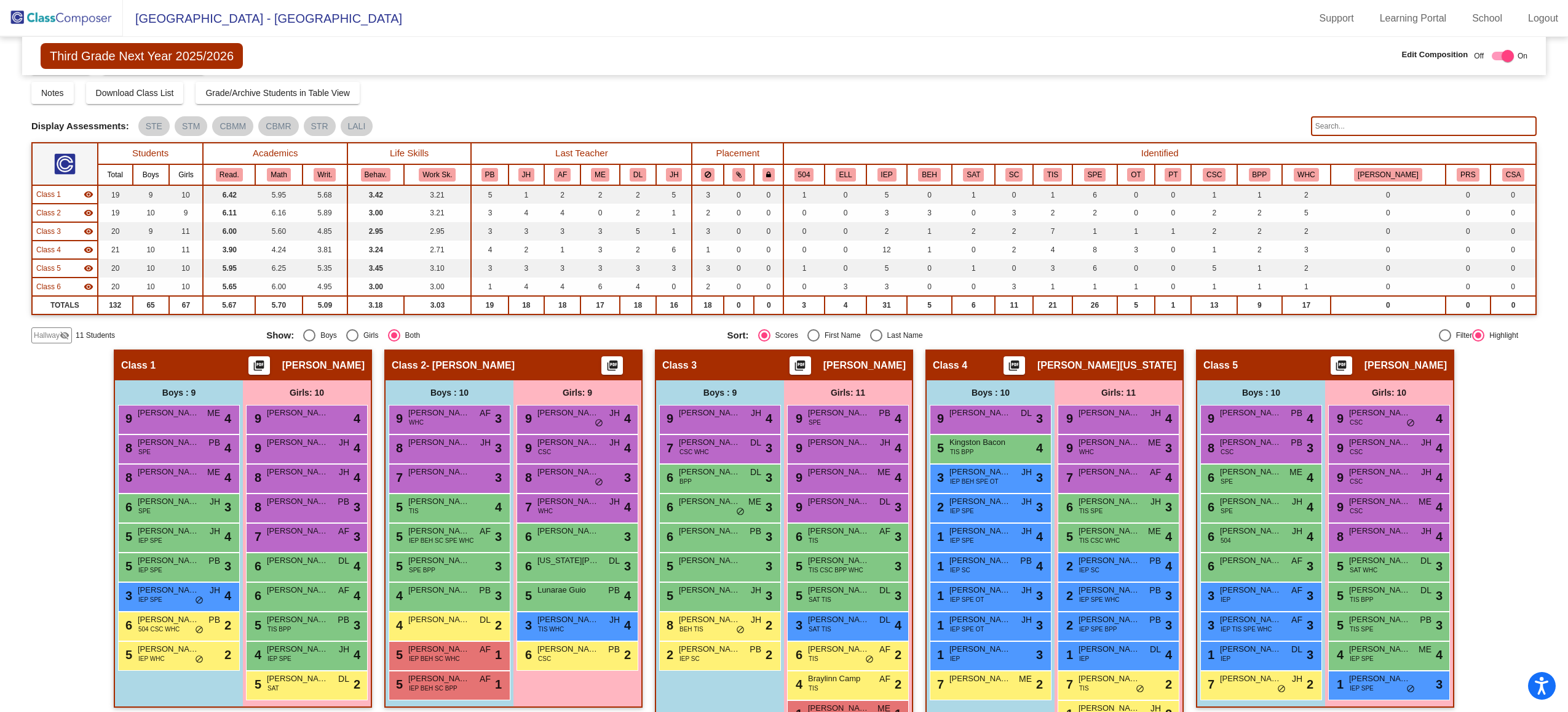
click at [85, 24] on img at bounding box center [61, 18] width 123 height 36
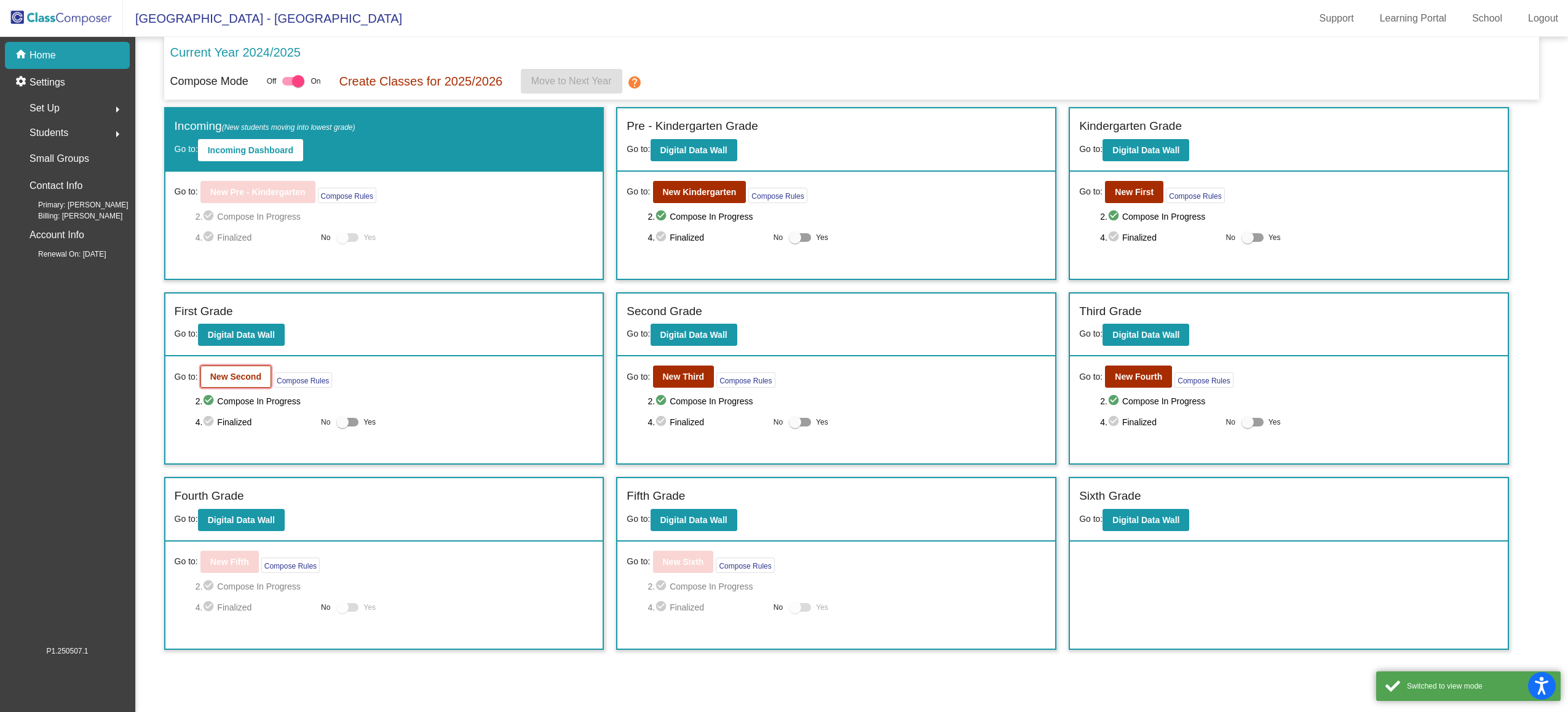
click at [255, 377] on b "New Second" at bounding box center [236, 376] width 51 height 10
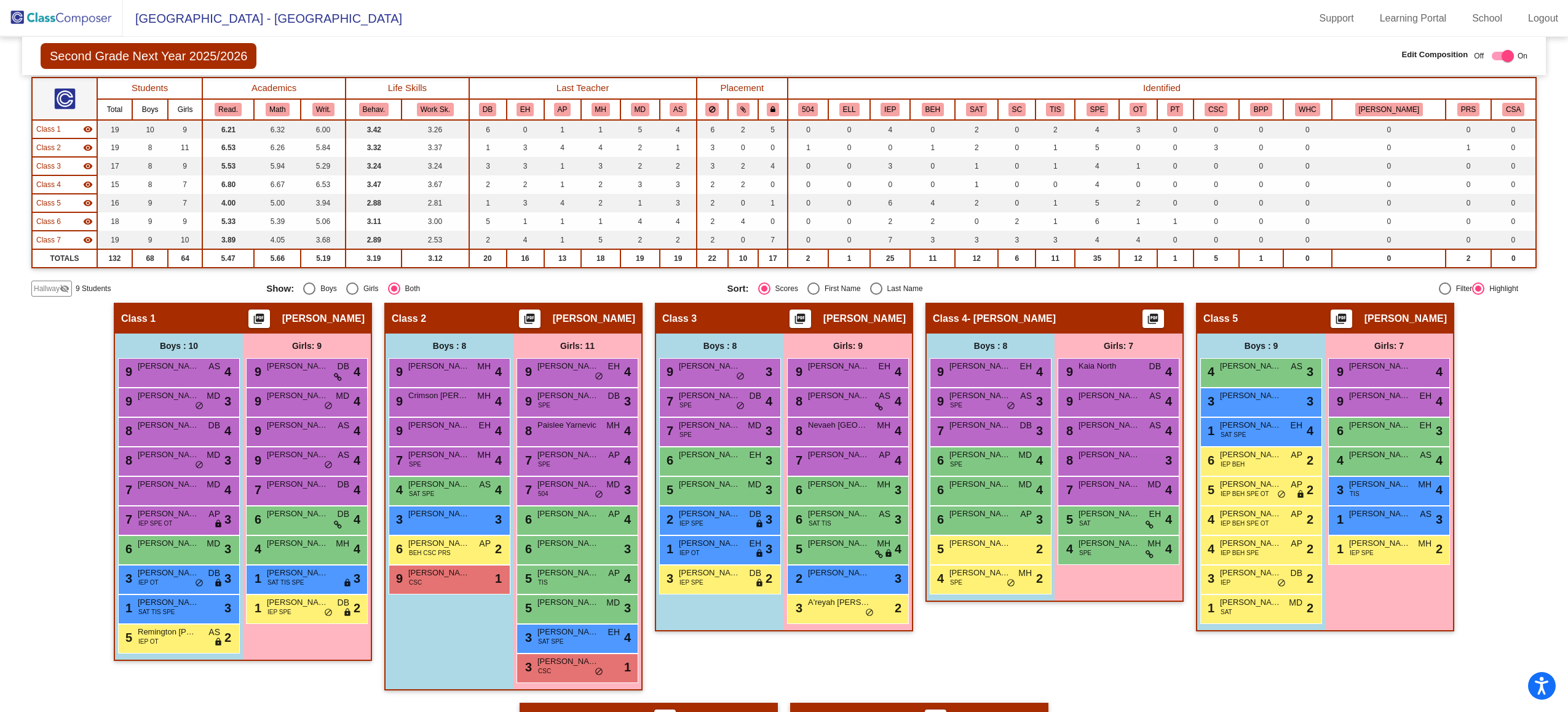
scroll to position [98, 0]
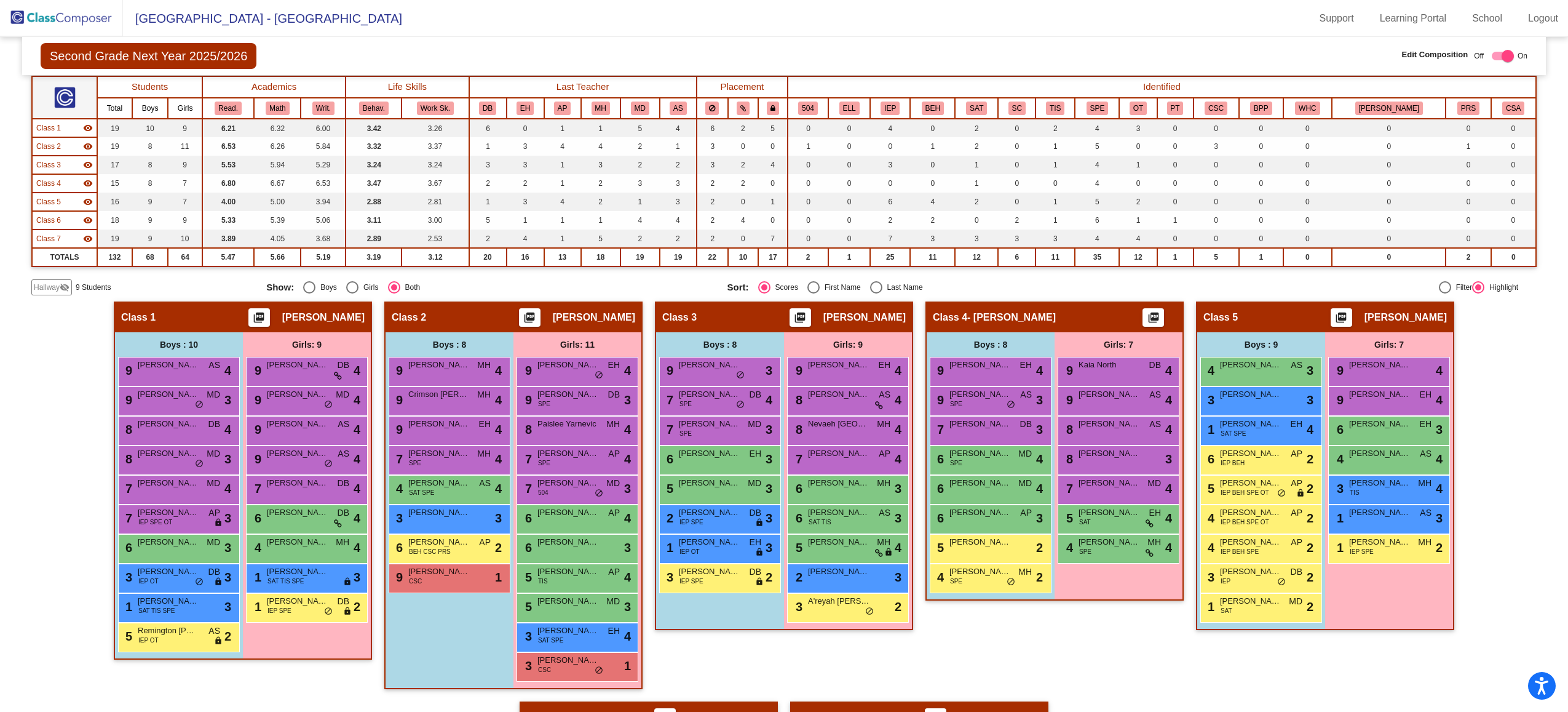
drag, startPoint x: 57, startPoint y: 291, endPoint x: 62, endPoint y: 289, distance: 5.4
click at [57, 291] on span "Hallway" at bounding box center [47, 287] width 26 height 11
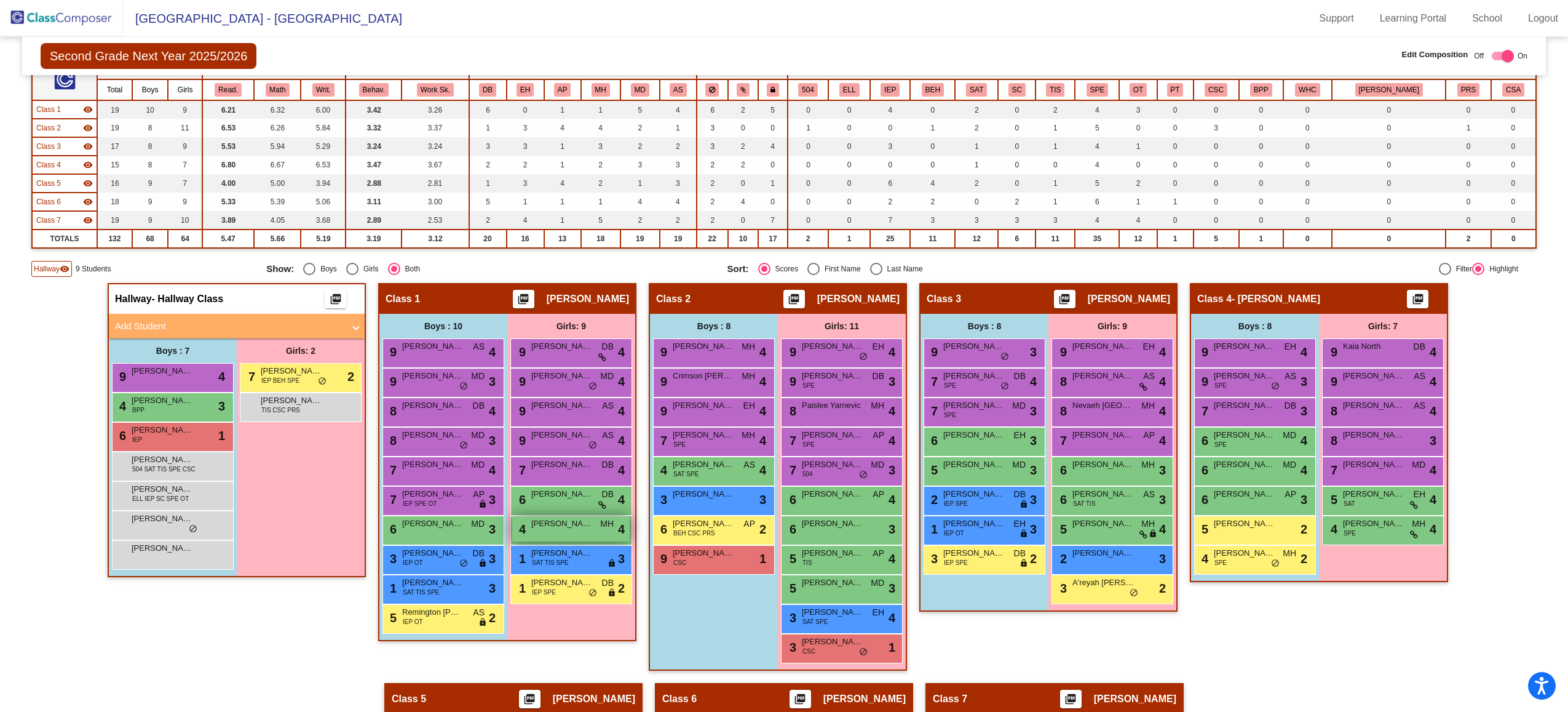
scroll to position [119, 0]
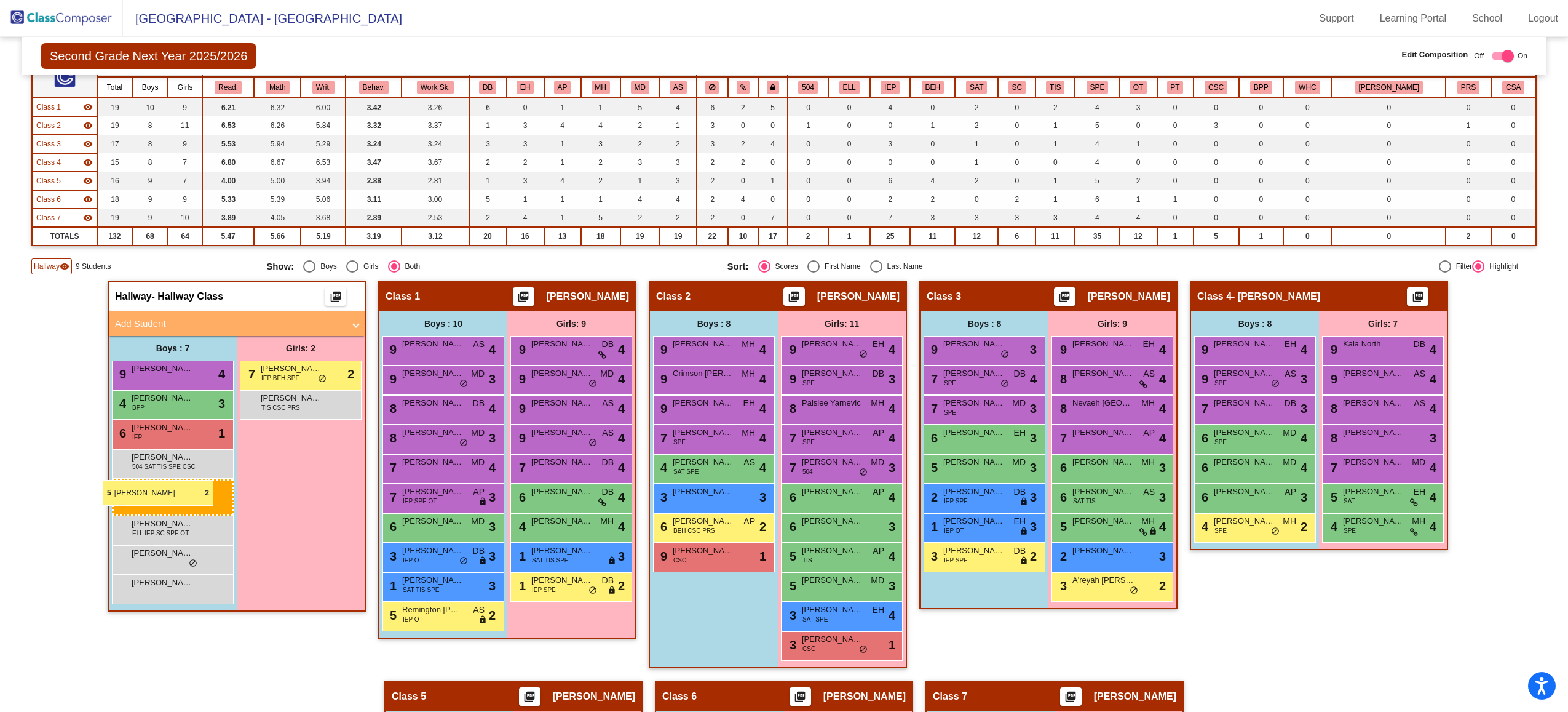
drag, startPoint x: 1211, startPoint y: 531, endPoint x: 103, endPoint y: 480, distance: 1109.2
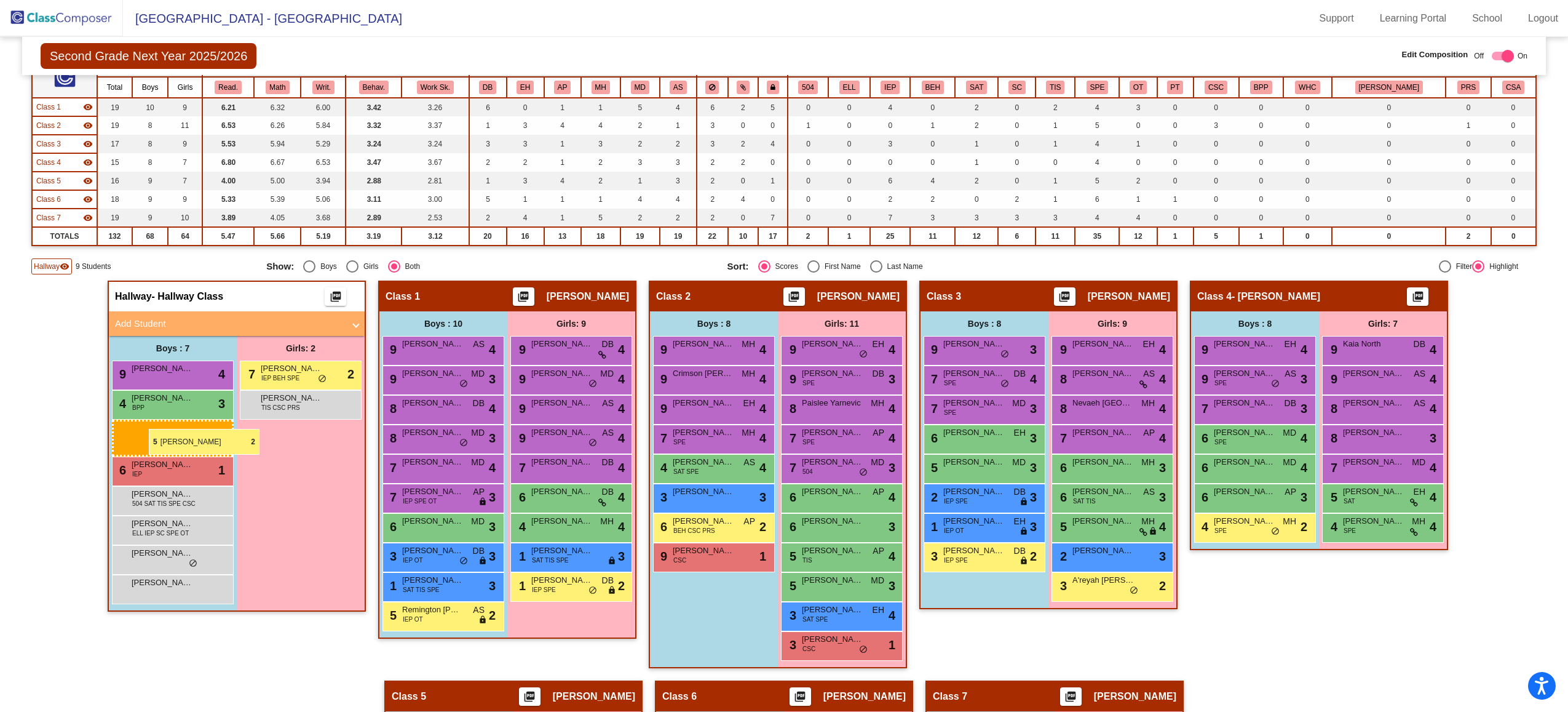
drag, startPoint x: 1212, startPoint y: 530, endPoint x: 149, endPoint y: 429, distance: 1067.8
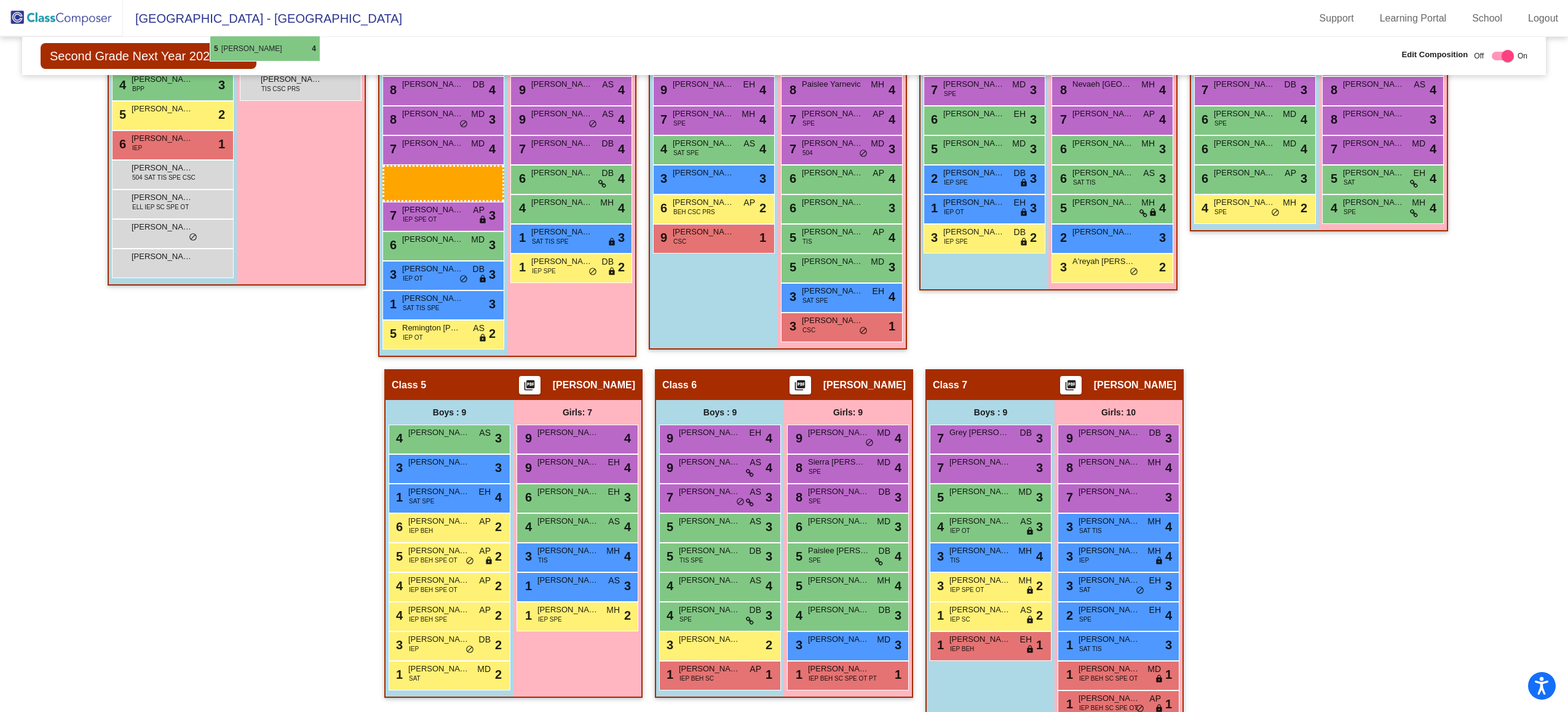
scroll to position [415, 0]
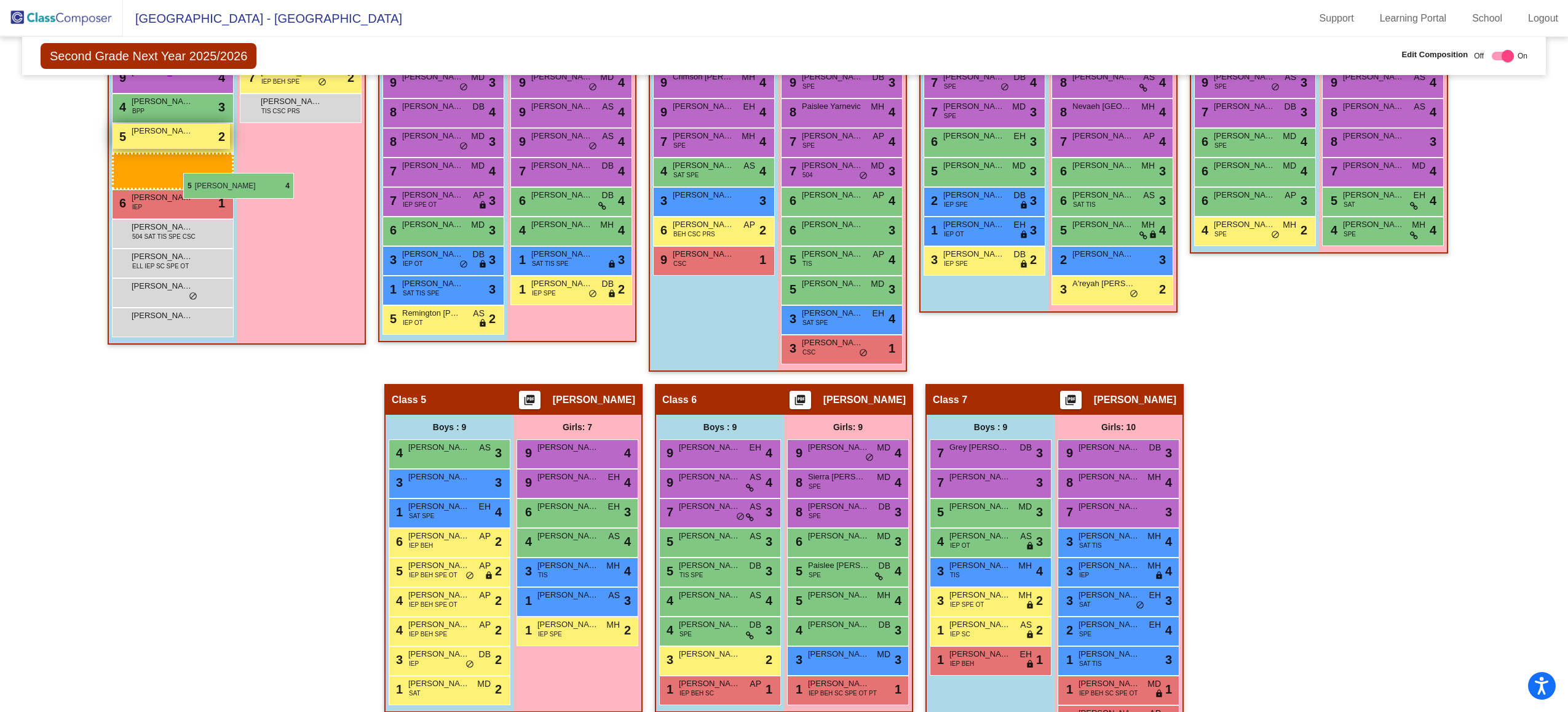
drag, startPoint x: 986, startPoint y: 465, endPoint x: 173, endPoint y: 171, distance: 864.5
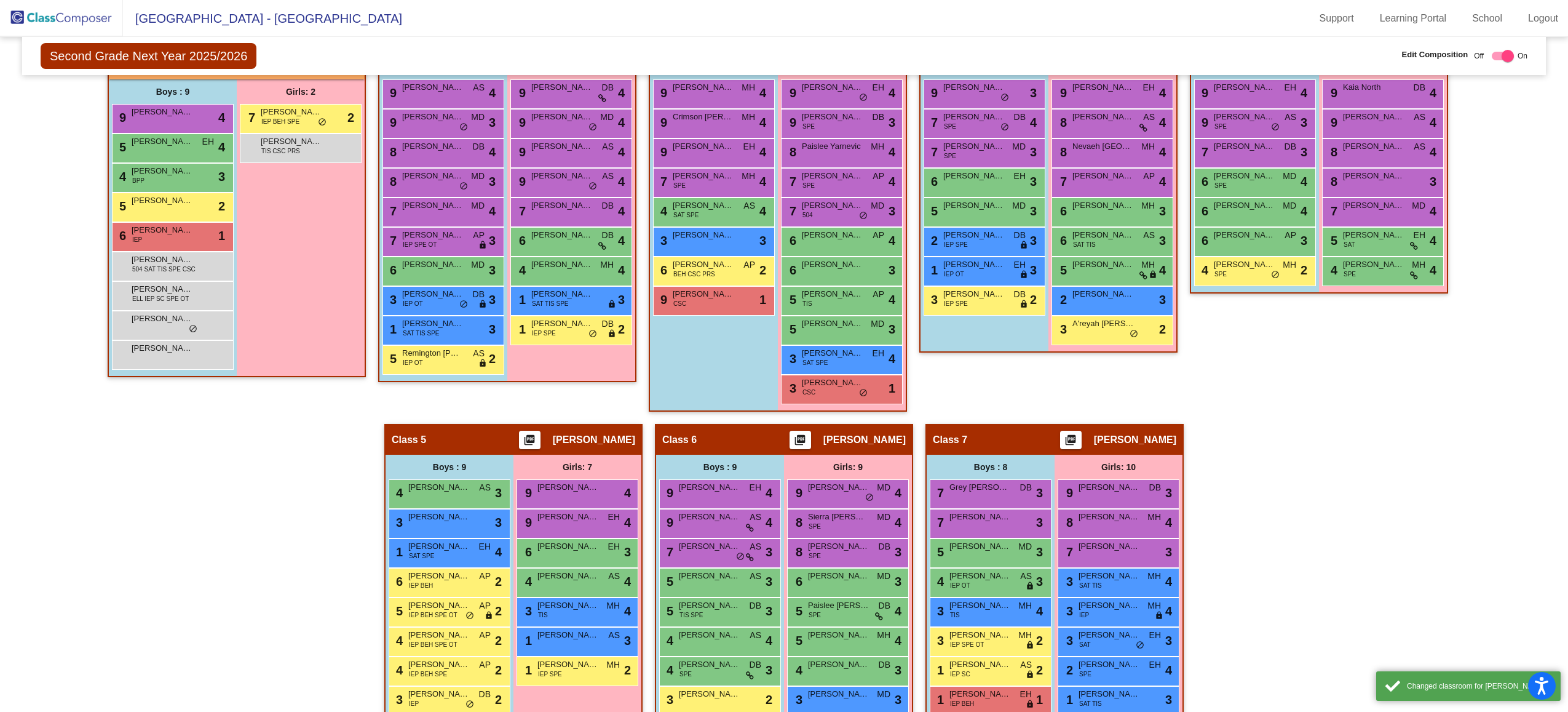
scroll to position [369, 0]
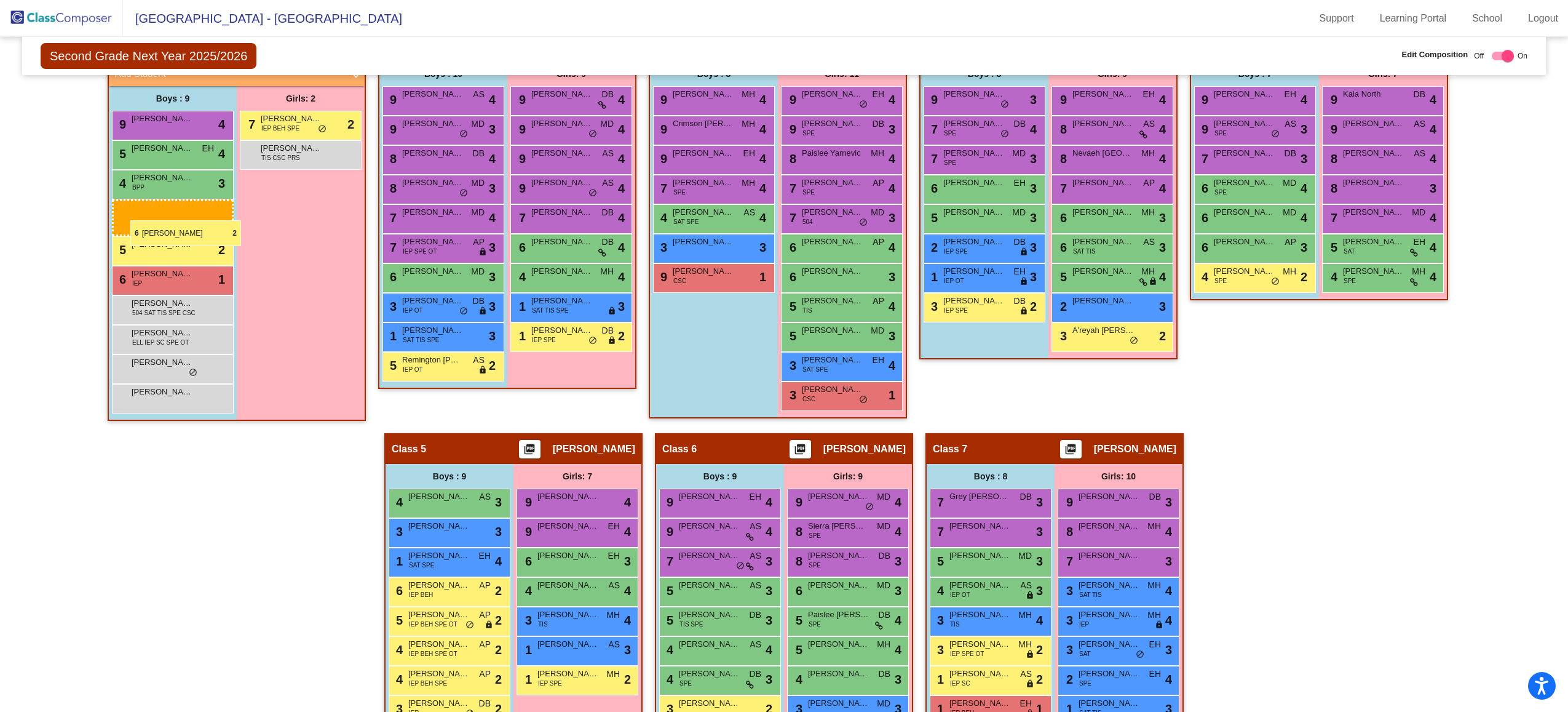
drag, startPoint x: 605, startPoint y: 267, endPoint x: 125, endPoint y: 219, distance: 482.4
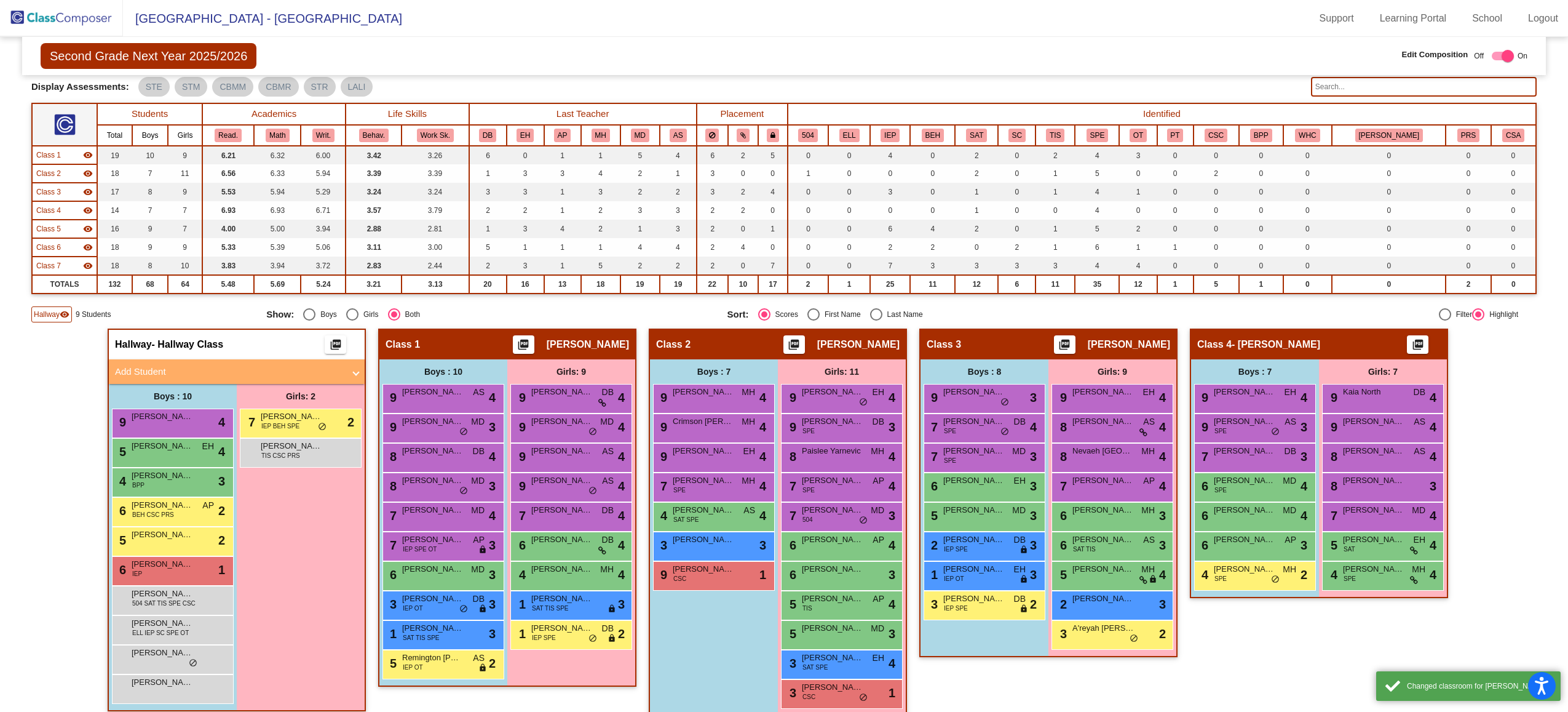
scroll to position [68, 0]
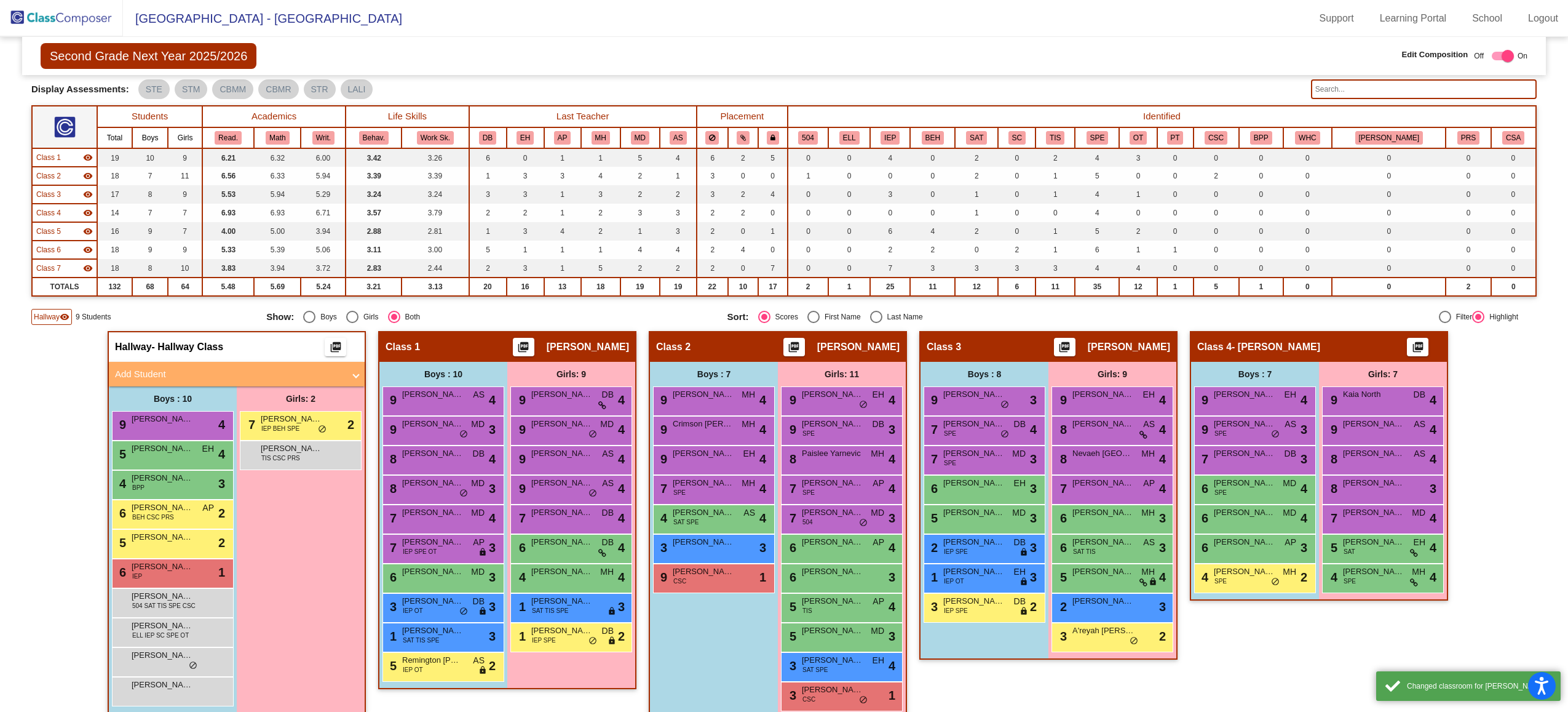
click at [59, 317] on span "Hallway" at bounding box center [47, 317] width 26 height 11
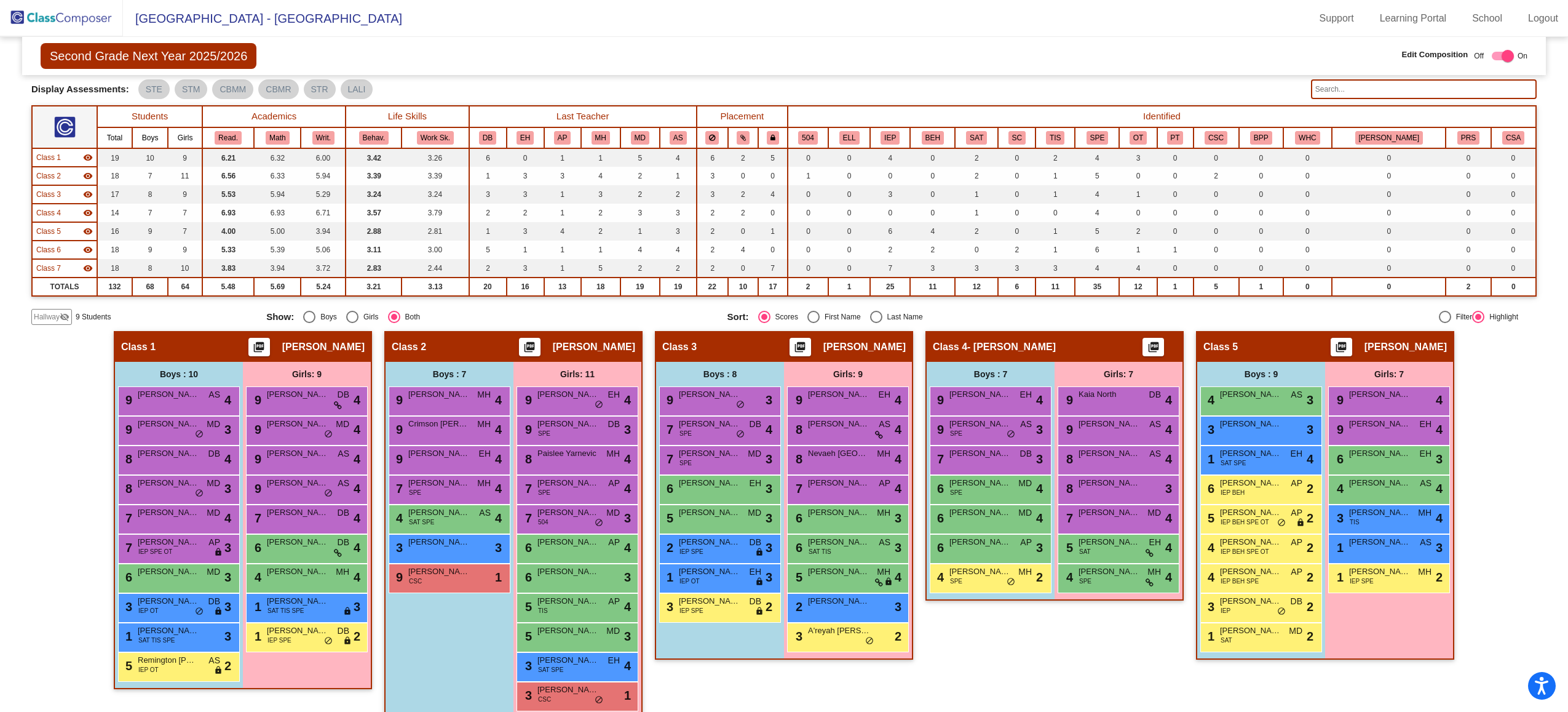
scroll to position [0, 0]
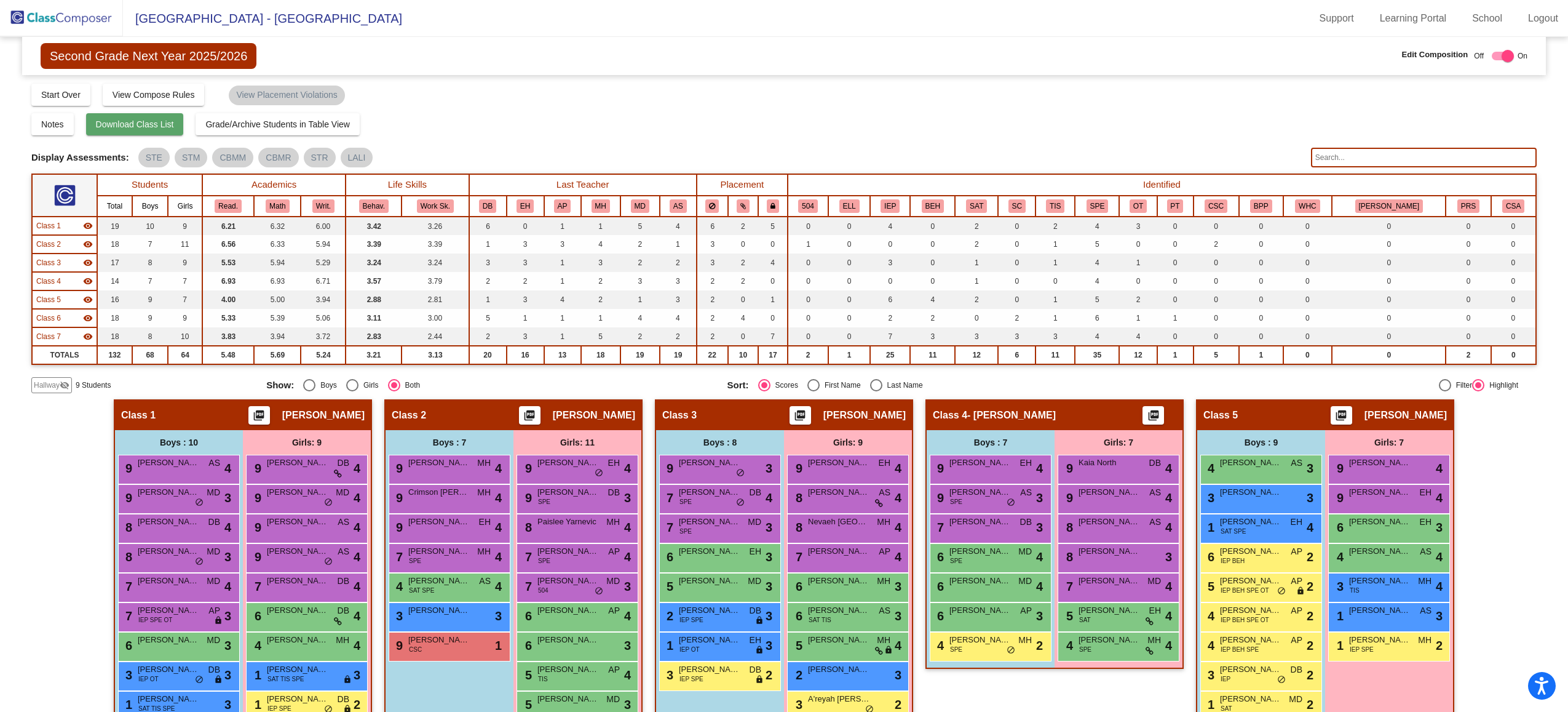
click at [143, 125] on span "Download Class List" at bounding box center [135, 124] width 78 height 10
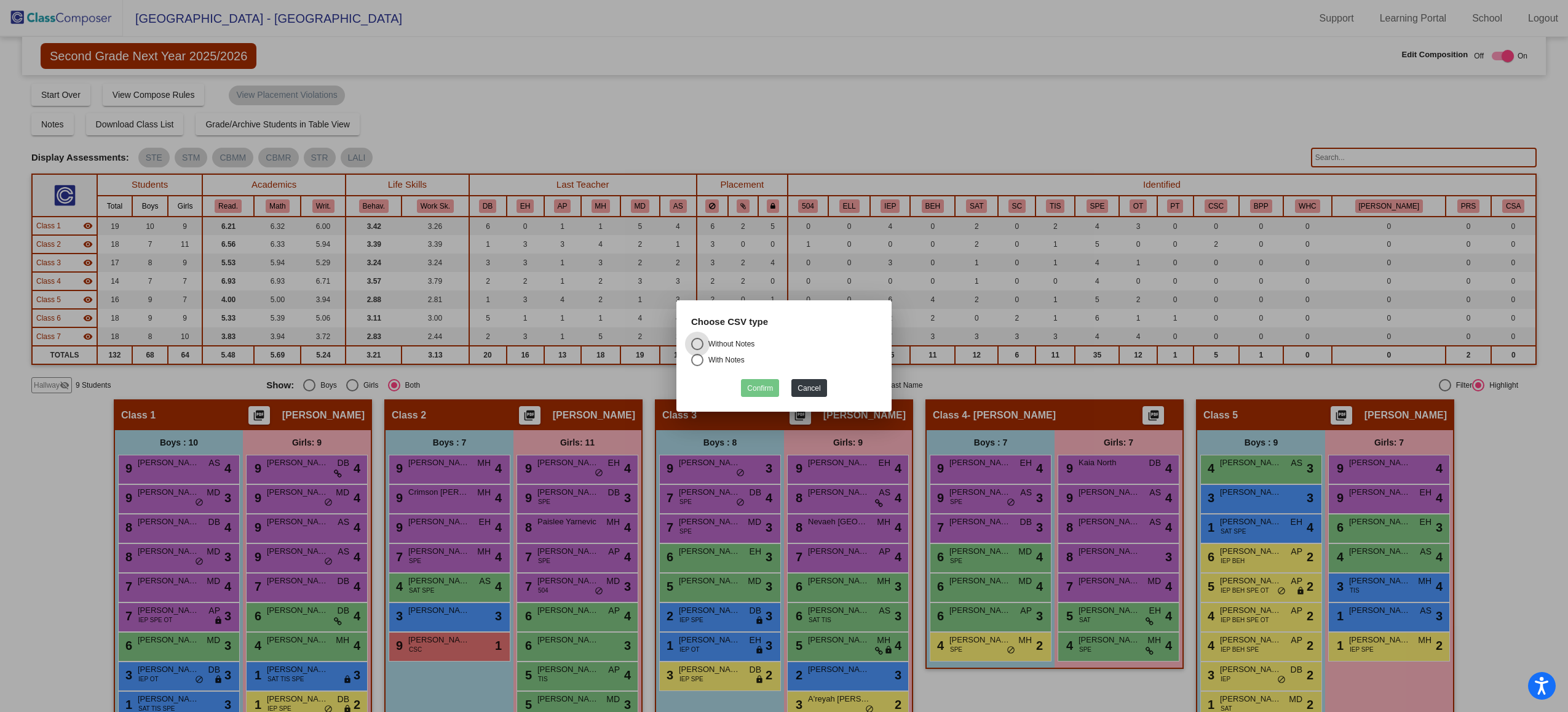
click at [740, 348] on div "Without Notes" at bounding box center [729, 343] width 51 height 11
click at [697, 350] on input "Without Notes" at bounding box center [696, 350] width 1 height 1
radio input "true"
click at [766, 395] on button "Confirm" at bounding box center [760, 387] width 38 height 18
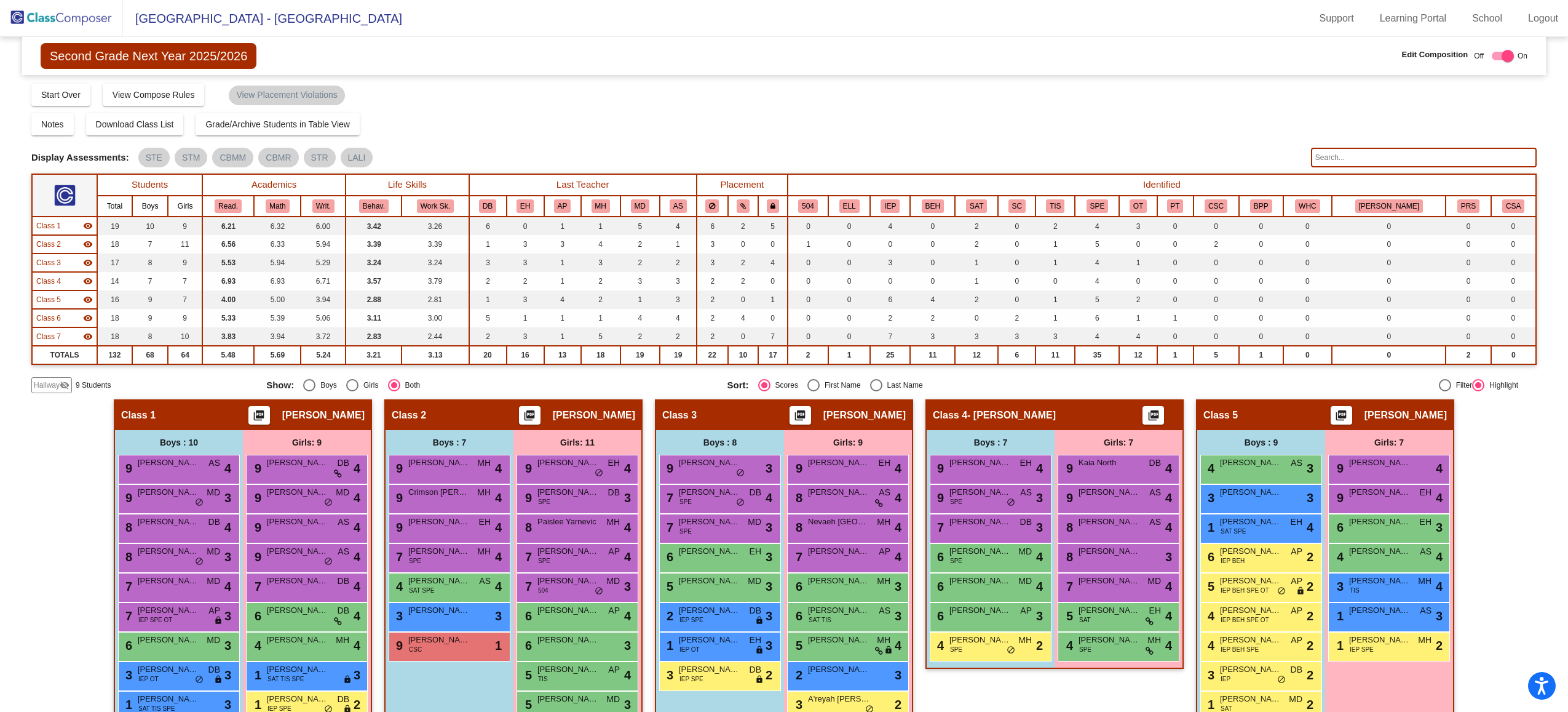
click at [83, 21] on img at bounding box center [61, 18] width 123 height 36
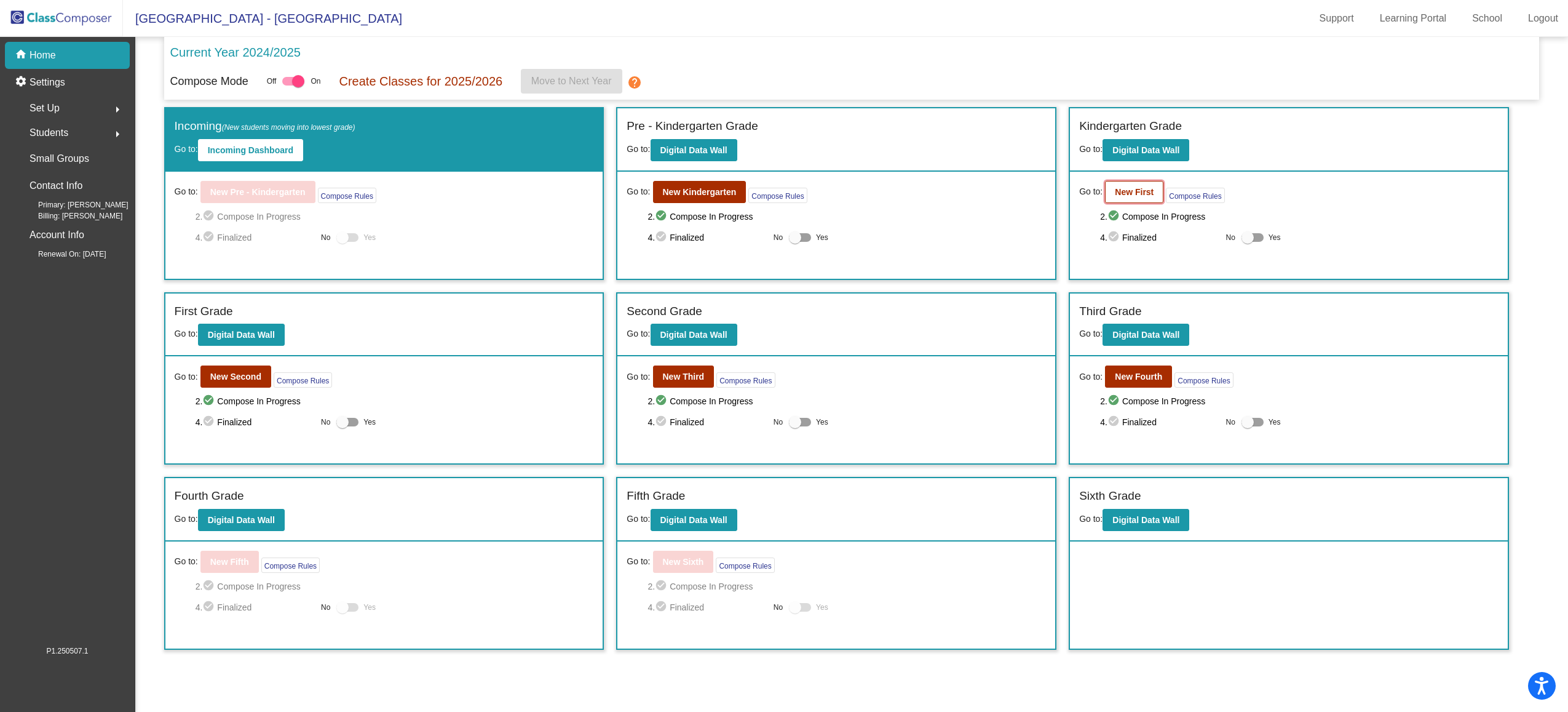
click at [1132, 201] on button "New First" at bounding box center [1134, 191] width 59 height 22
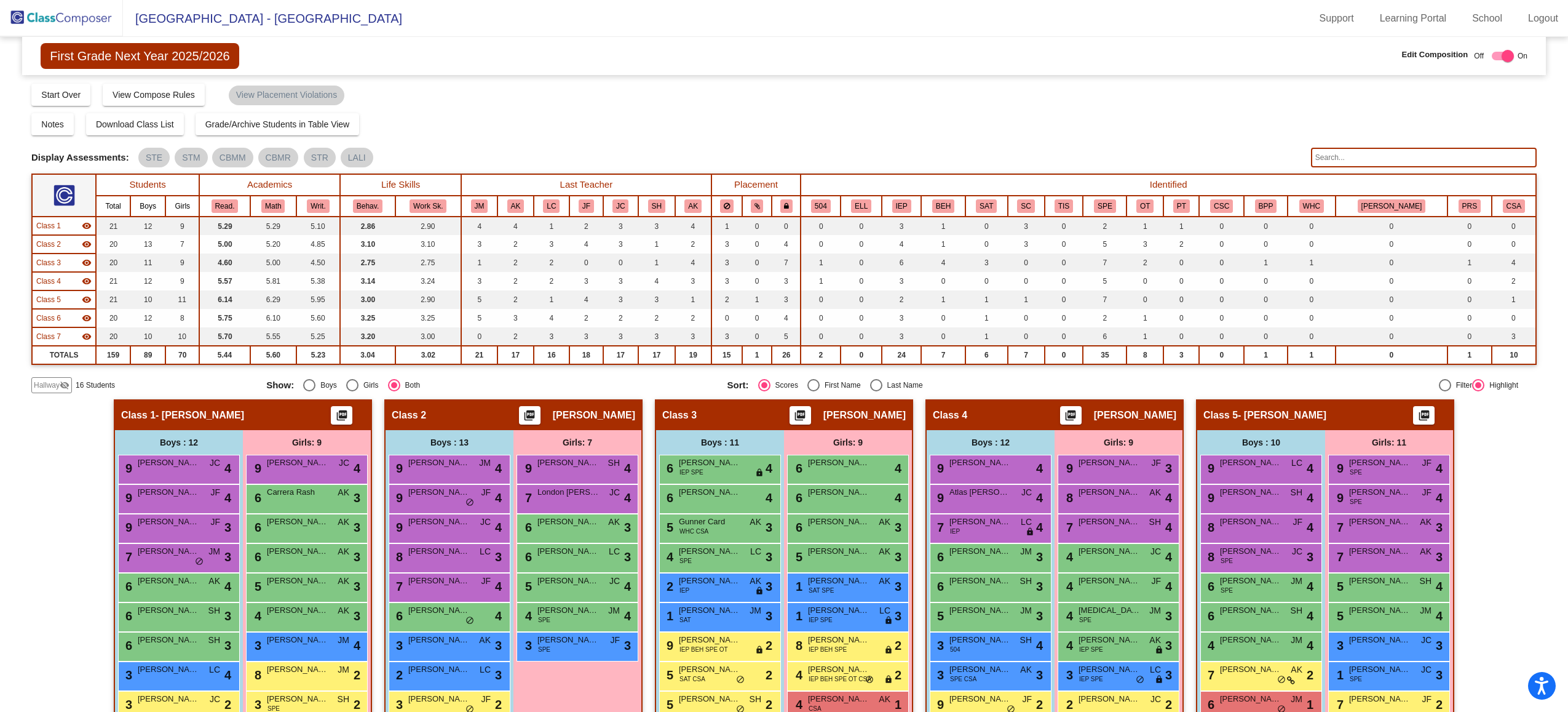
click at [41, 381] on span "Hallway" at bounding box center [47, 385] width 26 height 11
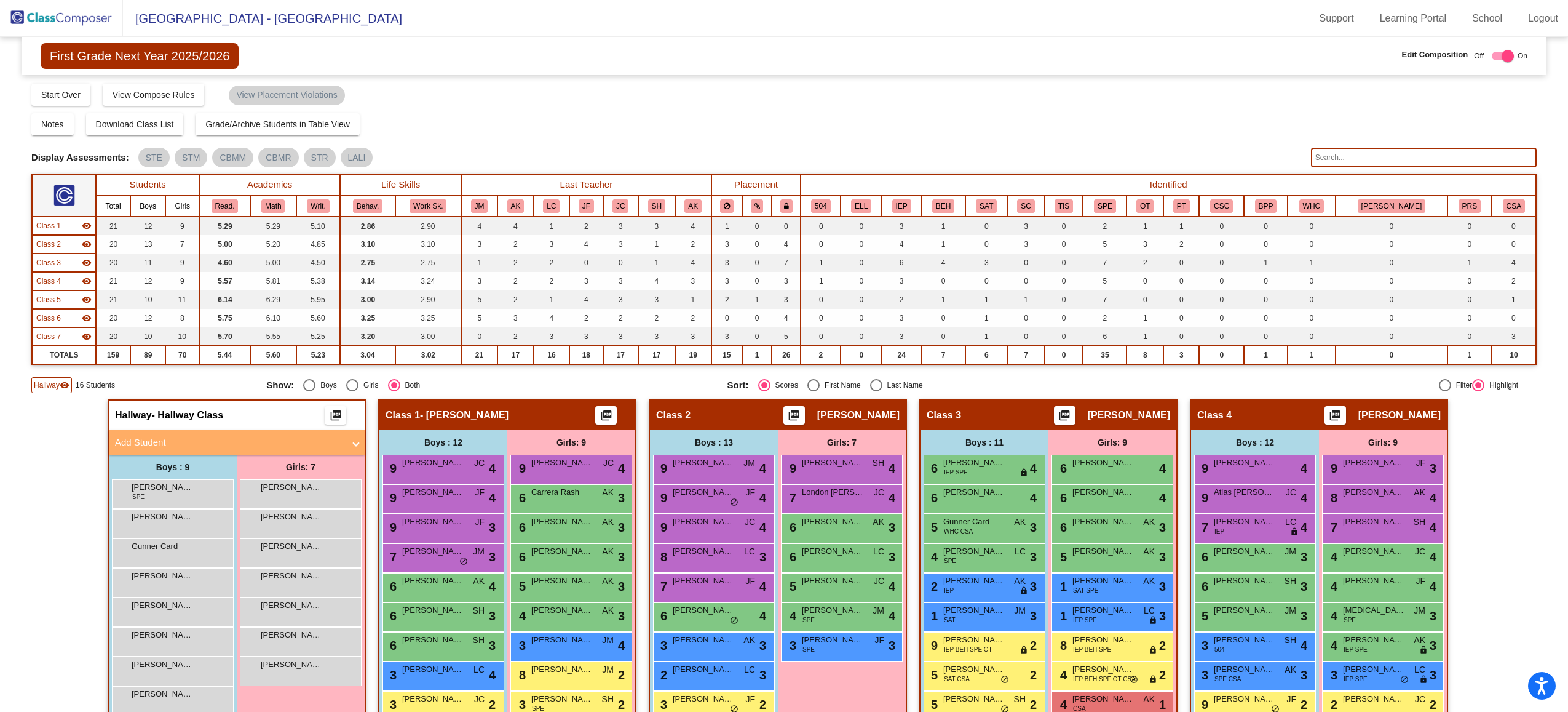
click at [1328, 150] on input "text" at bounding box center [1423, 157] width 226 height 20
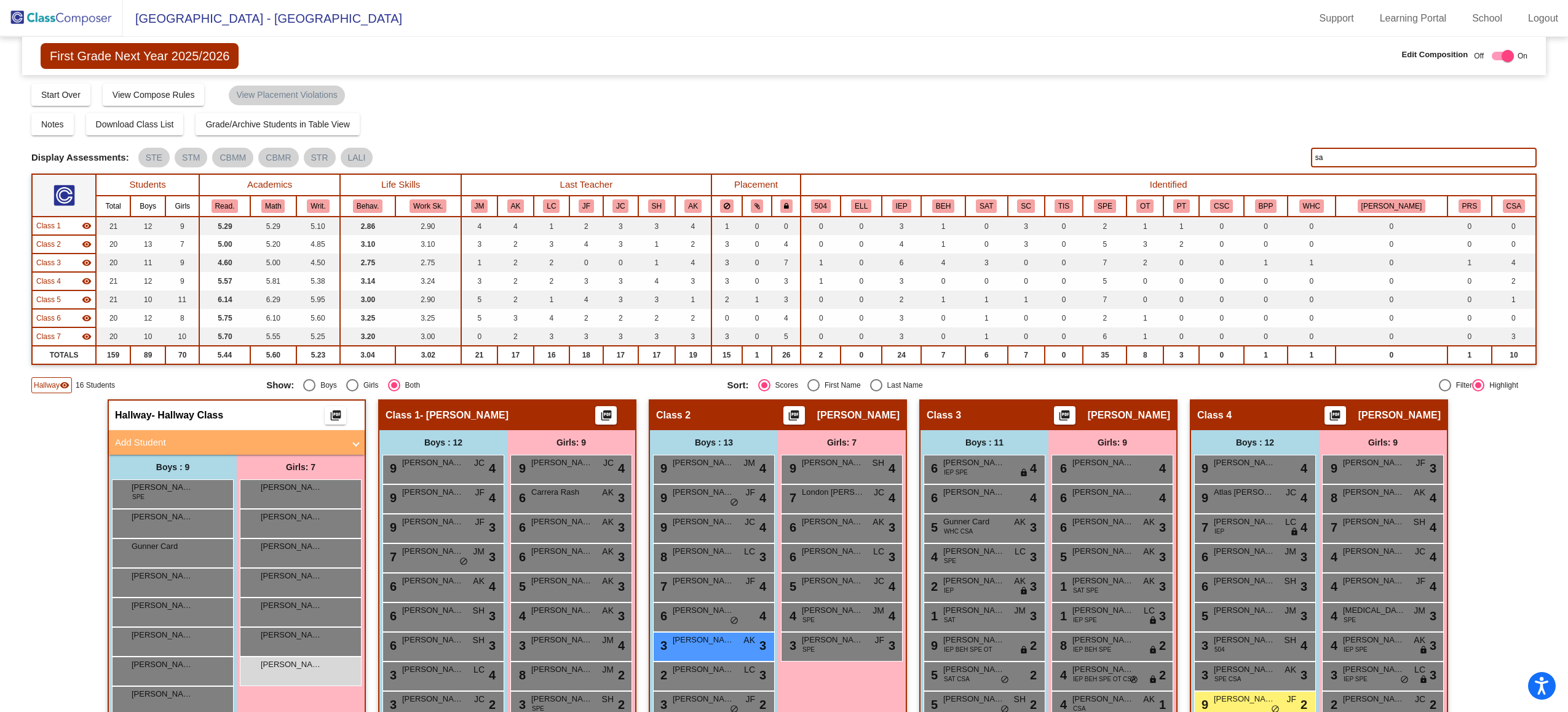
type input "s"
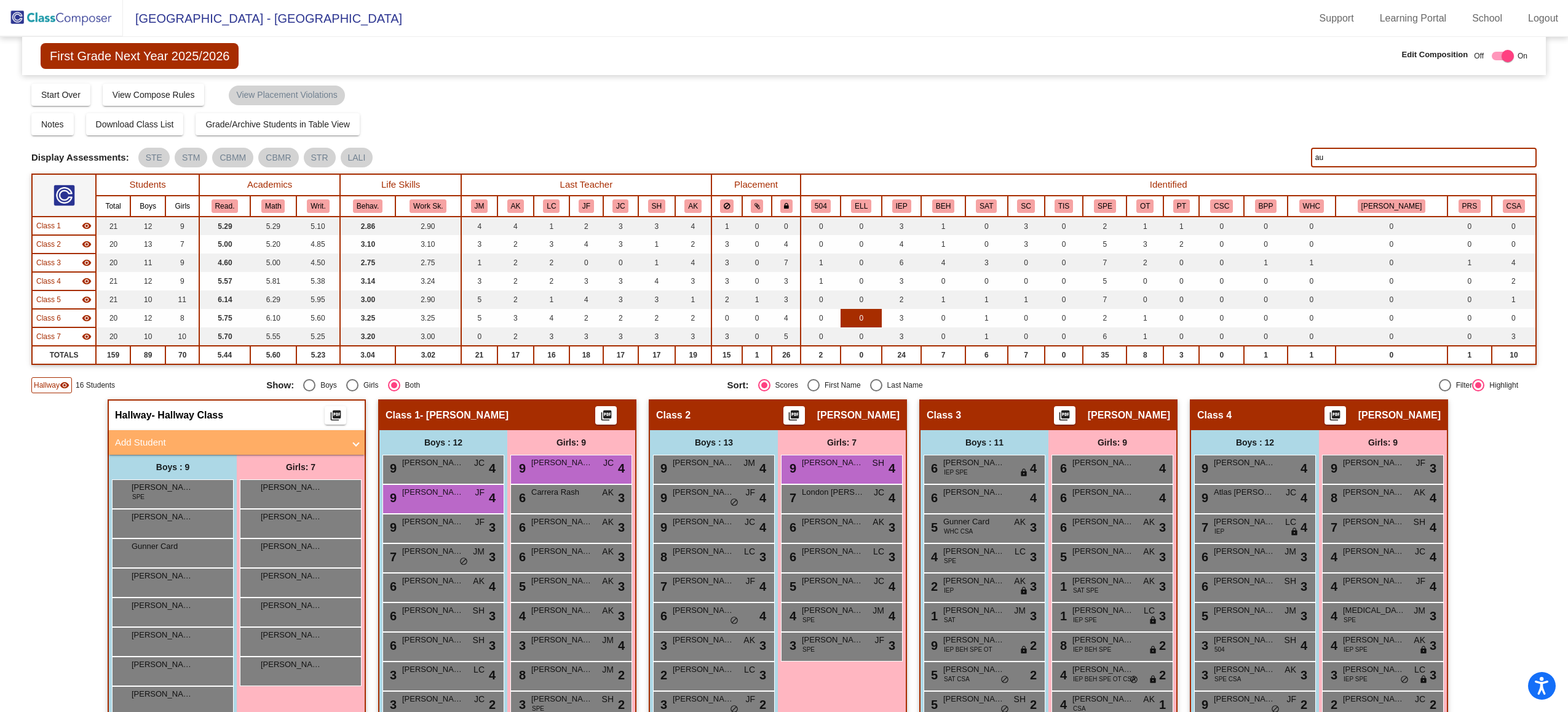
type input "a"
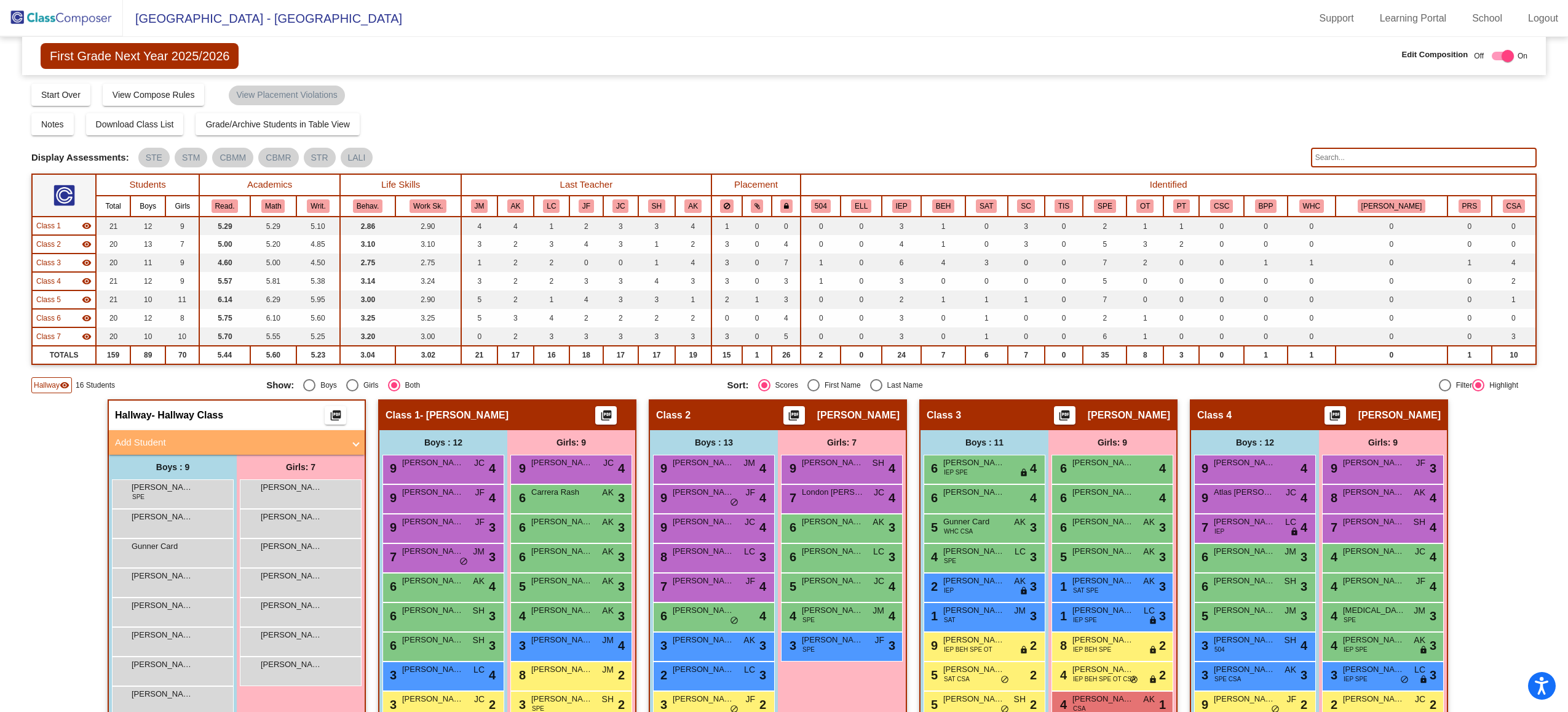
click at [47, 392] on div "Hallway visibility" at bounding box center [51, 385] width 41 height 16
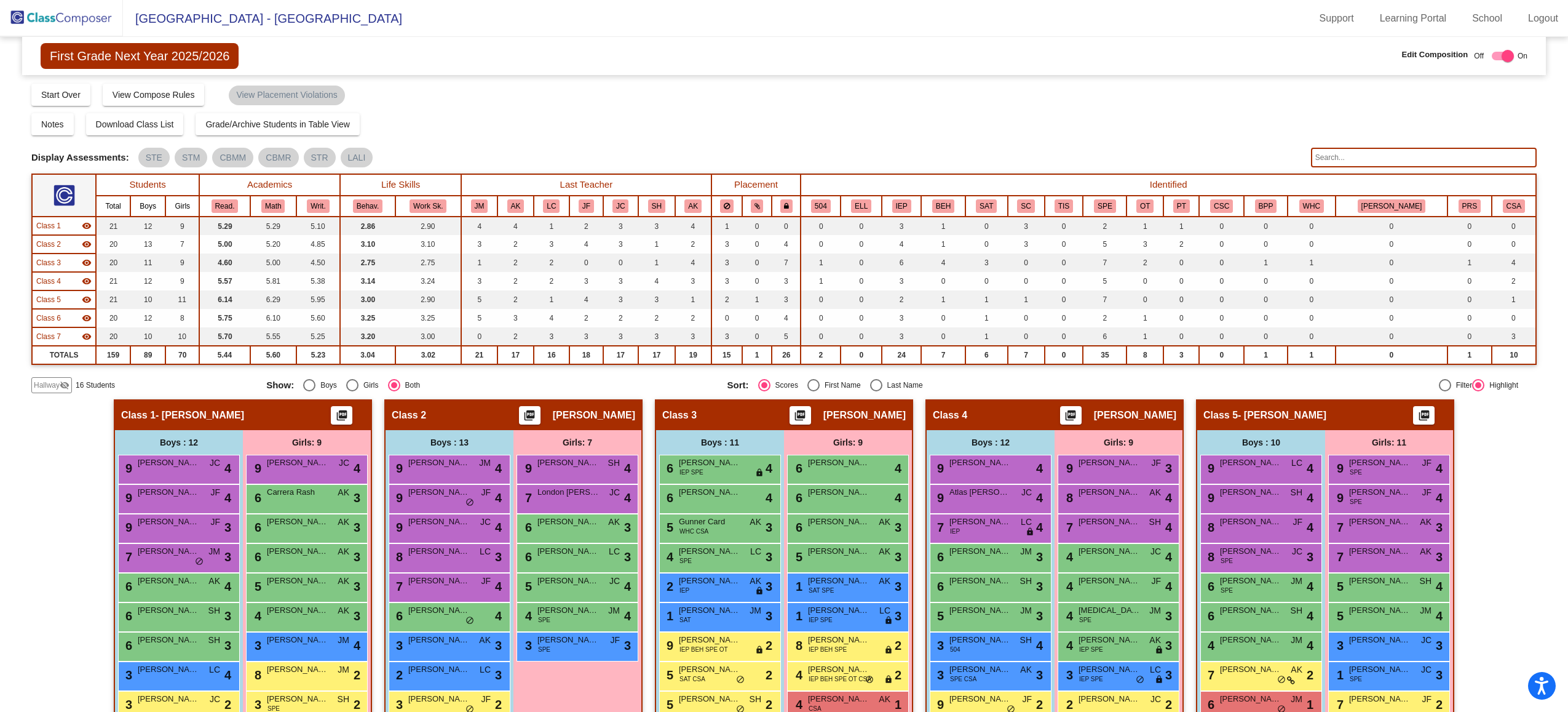
click at [50, 387] on span "Hallway" at bounding box center [47, 385] width 26 height 11
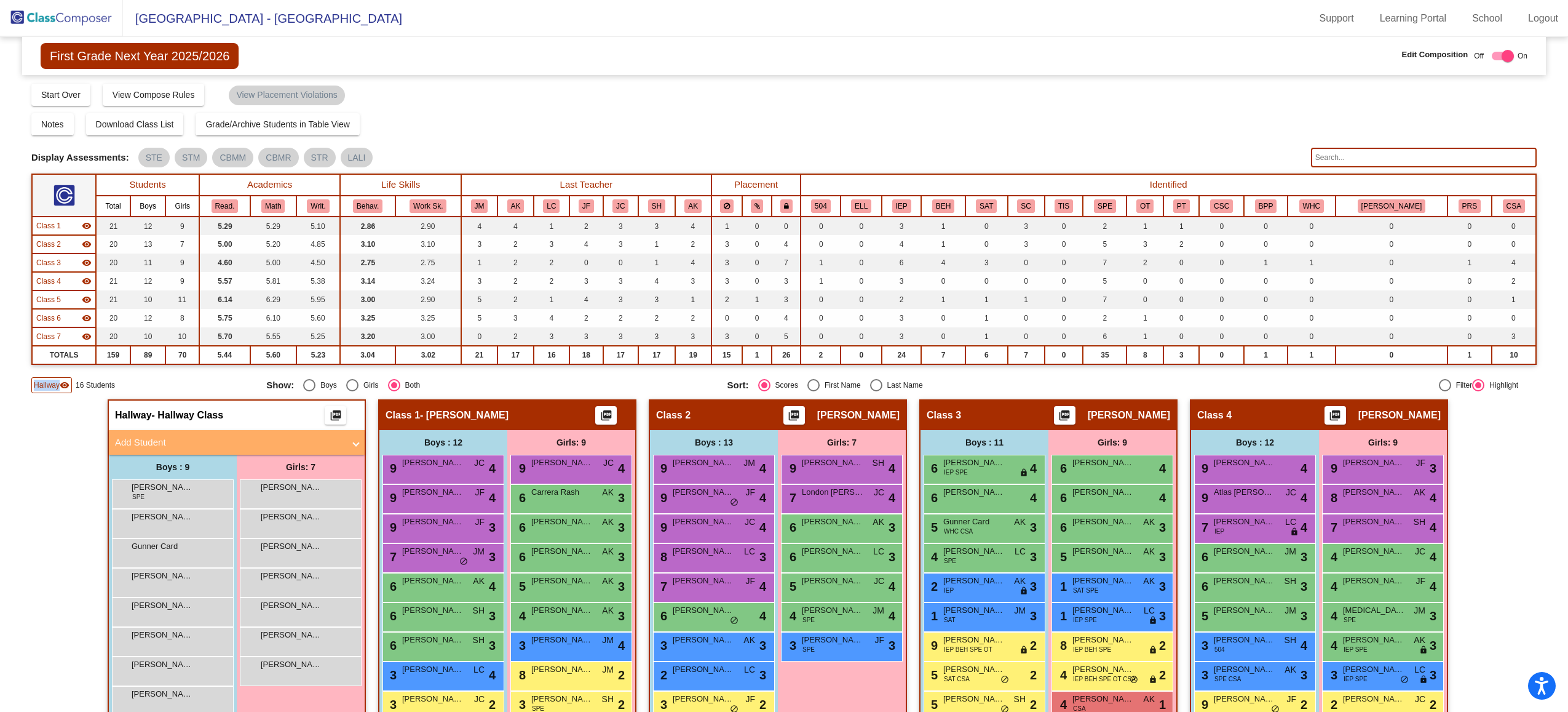
click at [50, 387] on span "Hallway" at bounding box center [47, 385] width 26 height 11
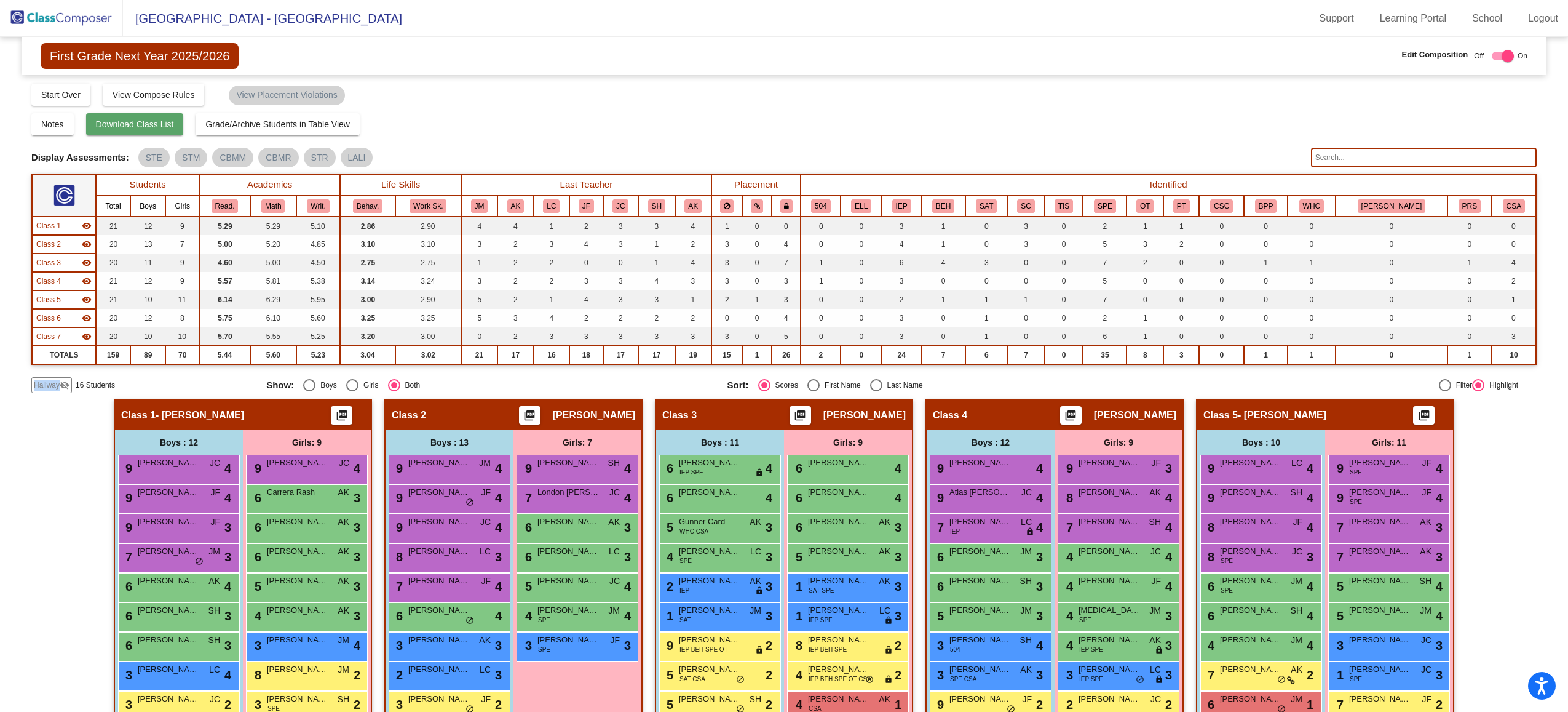
click at [106, 123] on span "Download Class List" at bounding box center [135, 124] width 78 height 10
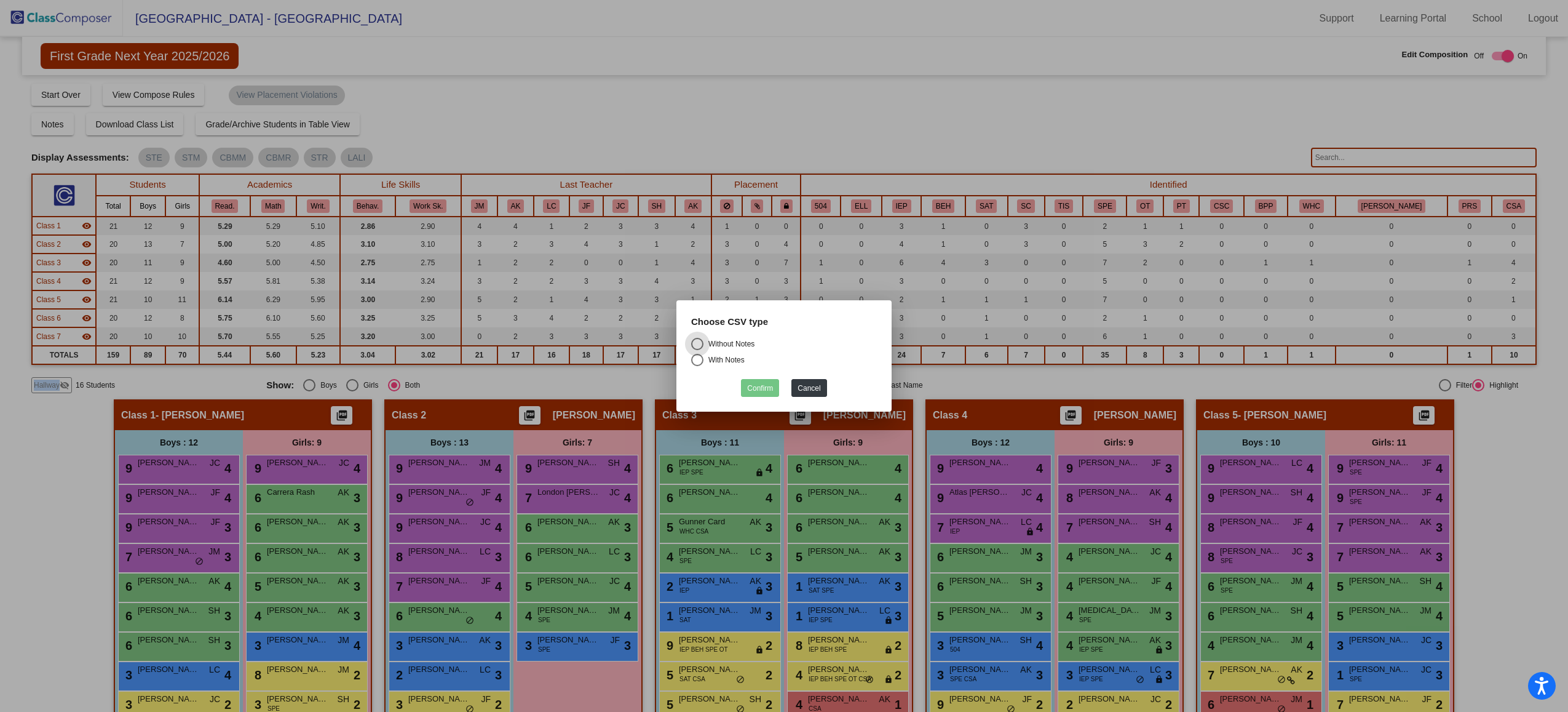
click at [750, 349] on div "Without Notes" at bounding box center [729, 343] width 51 height 11
click at [697, 350] on input "Without Notes" at bounding box center [696, 350] width 1 height 1
radio input "true"
drag, startPoint x: 768, startPoint y: 387, endPoint x: 756, endPoint y: 389, distance: 12.2
click at [768, 387] on button "Confirm" at bounding box center [760, 387] width 38 height 18
